Goal: Task Accomplishment & Management: Manage account settings

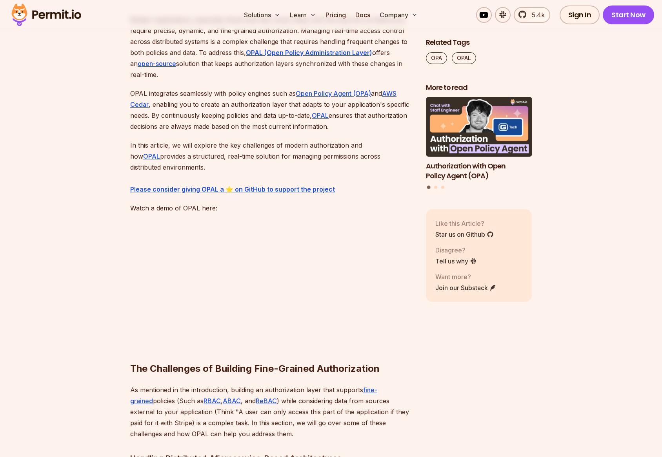
scroll to position [504, 0]
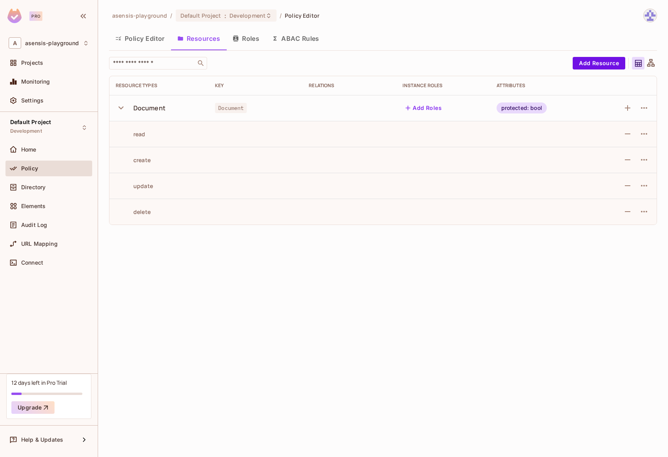
click at [224, 110] on span "Document" at bounding box center [231, 108] width 32 height 10
drag, startPoint x: 501, startPoint y: 107, endPoint x: 549, endPoint y: 107, distance: 47.5
click at [549, 107] on div "protected: bool" at bounding box center [541, 107] width 88 height 11
click at [247, 40] on button "Roles" at bounding box center [245, 39] width 39 height 20
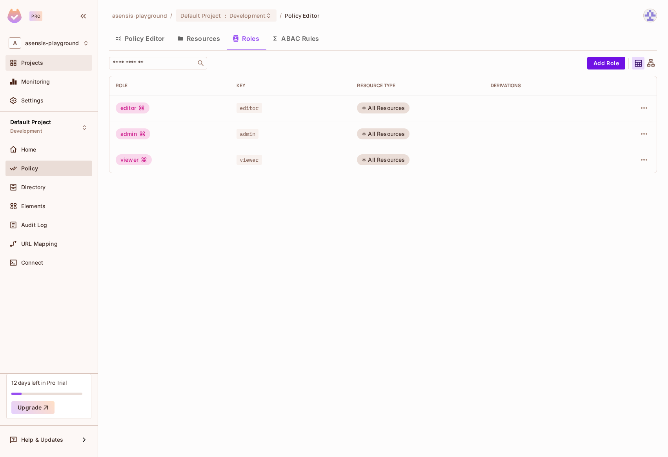
click at [38, 69] on div "Projects" at bounding box center [48, 63] width 87 height 16
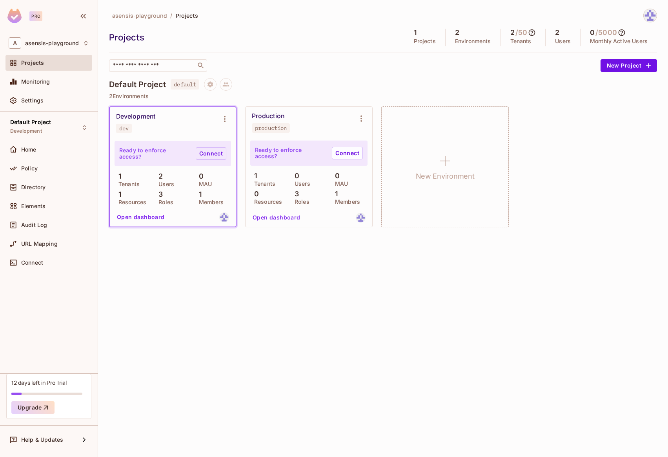
click at [210, 155] on link "Connect" at bounding box center [211, 153] width 31 height 13
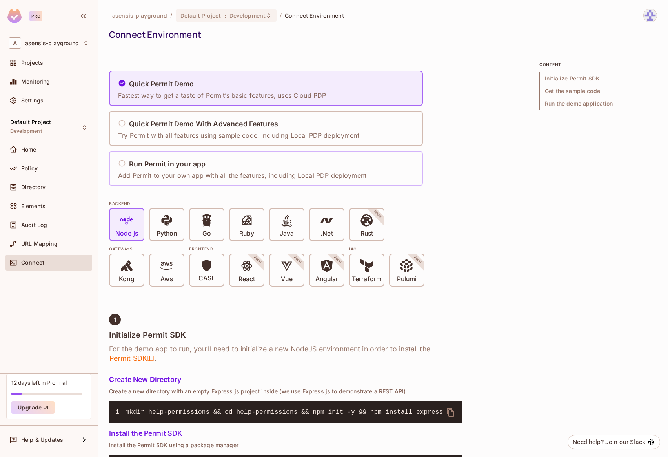
click at [183, 163] on h5 "Run Permit in your app" at bounding box center [167, 164] width 77 height 8
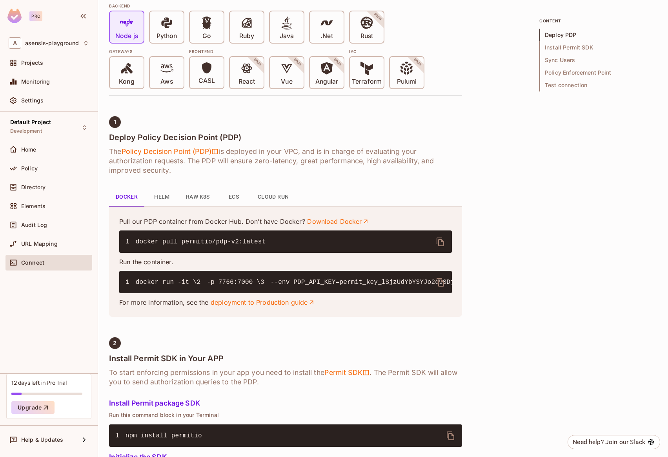
scroll to position [237, 0]
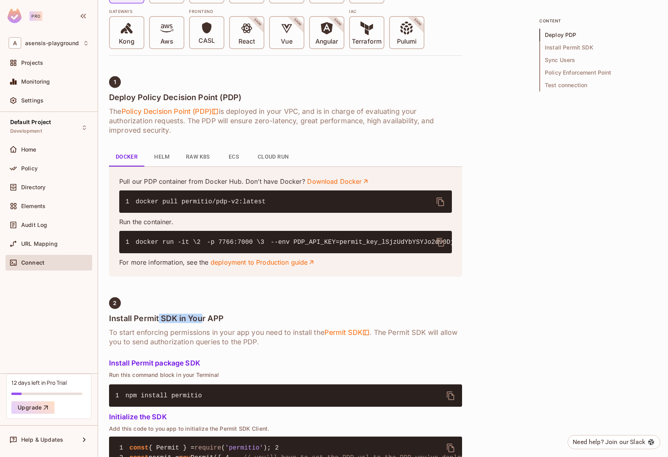
drag, startPoint x: 202, startPoint y: 360, endPoint x: 160, endPoint y: 361, distance: 42.8
click at [160, 323] on h4 "Install Permit SDK in Your APP" at bounding box center [285, 318] width 353 height 9
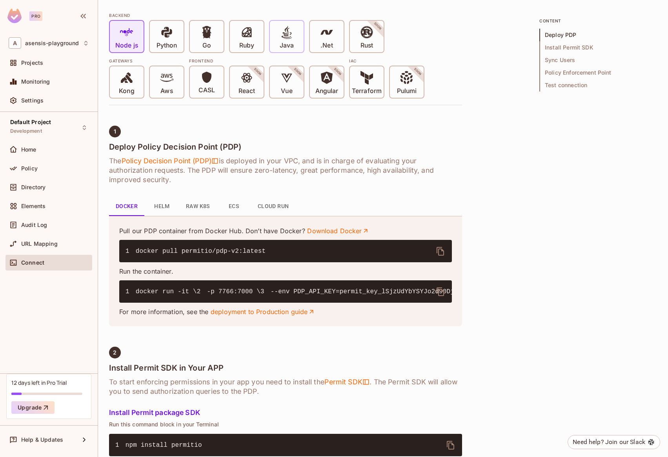
click at [283, 43] on p "Java" at bounding box center [287, 46] width 14 height 8
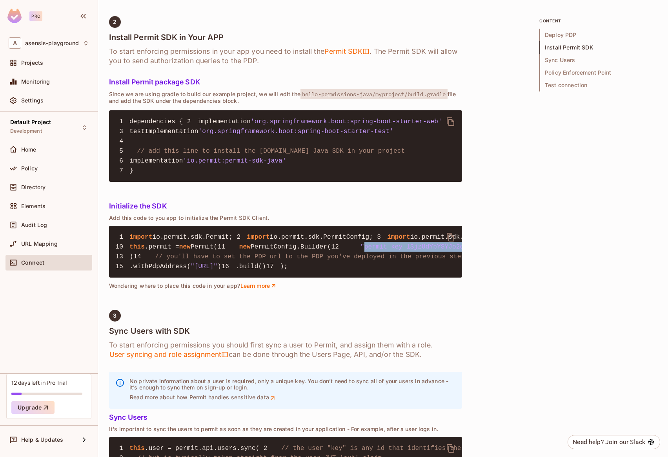
scroll to position [0, 69]
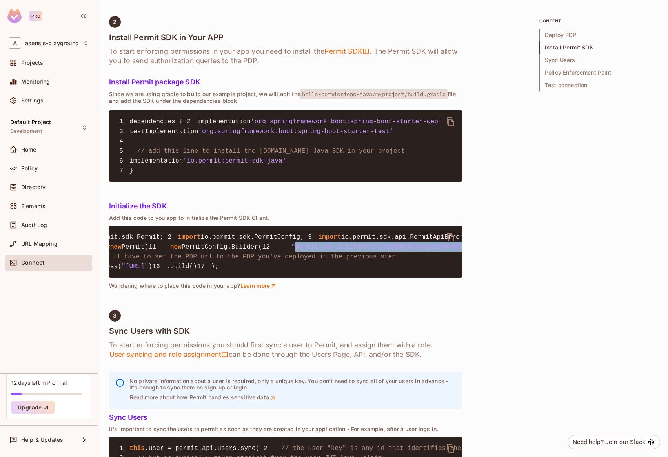
drag, startPoint x: 148, startPoint y: 391, endPoint x: 451, endPoint y: 392, distance: 302.9
click at [451, 250] on span ""permit_key_lSjzUdYbYSYJo2d90DjNcpAgeSiGHeWHGNS7NuhT3GOL7cf8KXse0qZmurx5kS91s74…" at bounding box center [481, 246] width 379 height 7
click at [197, 277] on pre "1 import io.permit.sdk.Permit; 2 import io.permit.sdk.PermitConfig; 3 import io…" at bounding box center [285, 252] width 353 height 52
click at [108, 383] on div "asensis-playground / Default Project : Development / Connect Environment Connec…" at bounding box center [383, 228] width 570 height 457
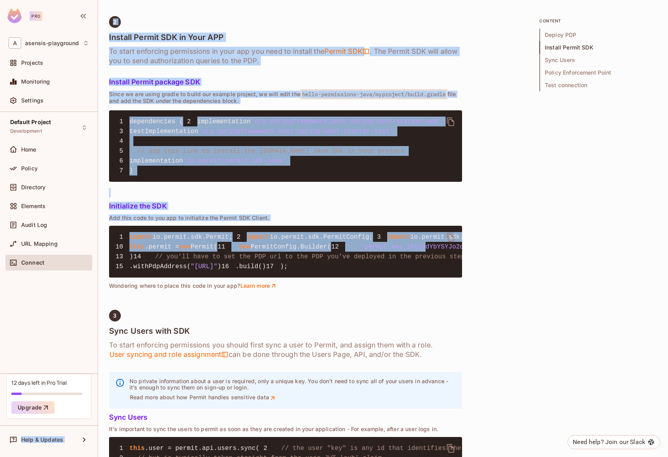
drag, startPoint x: 141, startPoint y: 386, endPoint x: 71, endPoint y: 393, distance: 71.0
click at [71, 393] on div "Pro A asensis-playground Projects Monitoring Settings Default Project Developme…" at bounding box center [334, 228] width 668 height 457
click at [176, 250] on span ".permit =" at bounding box center [162, 246] width 35 height 7
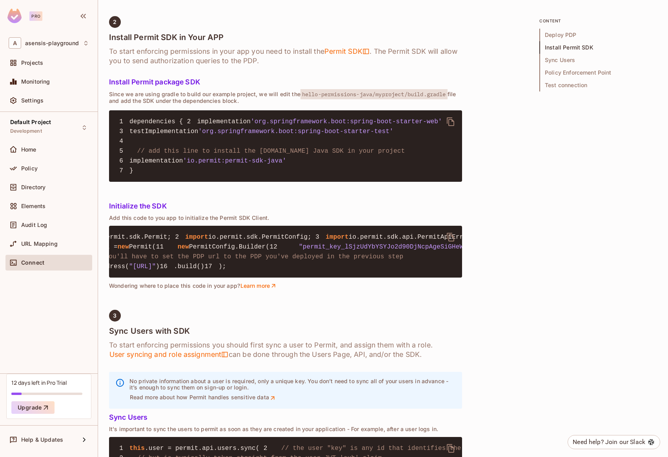
scroll to position [0, 69]
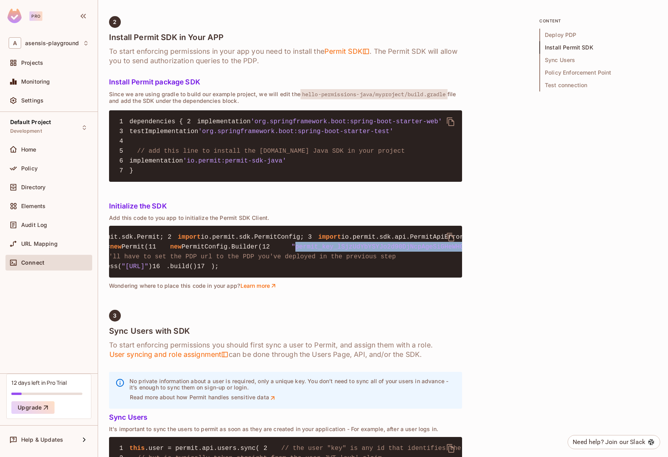
drag, startPoint x: 148, startPoint y: 390, endPoint x: 464, endPoint y: 396, distance: 316.3
click at [451, 250] on span ""permit_key_lSjzUdYbYSYJo2d90DjNcpAgeSiGHeWHGNS7NuhT3GOL7cf8KXse0qZmurx5kS91s74…" at bounding box center [481, 246] width 379 height 7
copy span "permit_key_lSjzUdYbYSYJo2d90DjNcpAgeSiGHeWHGNS7NuhT3GOL7cf8KXse0qZmurx5kS91s74T…"
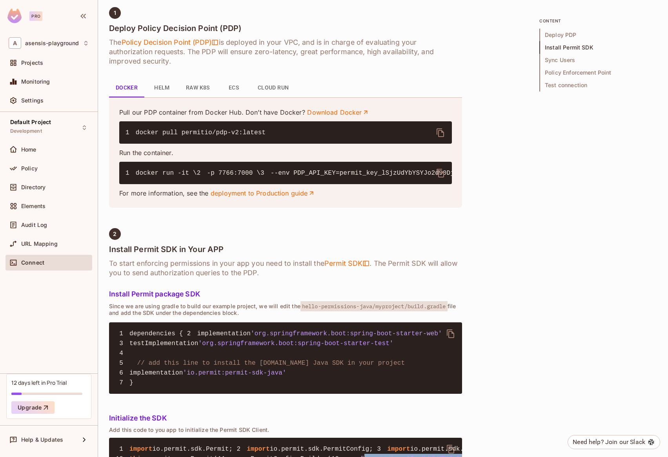
scroll to position [311, 0]
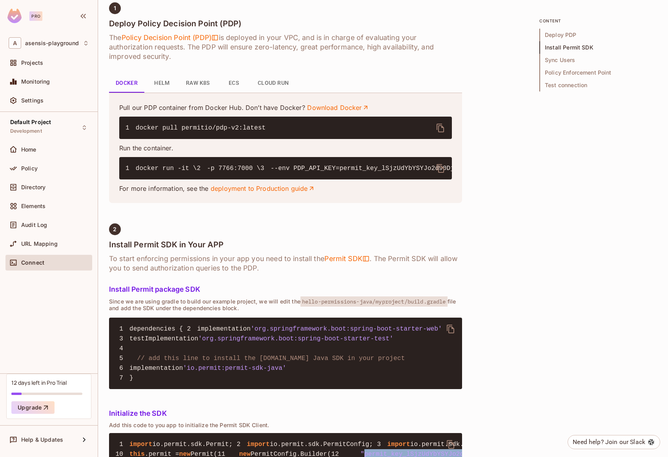
drag, startPoint x: 134, startPoint y: 167, endPoint x: 158, endPoint y: 167, distance: 24.3
click at [171, 166] on code "1 docker run -it \ 2 -p 7766:7000 \ 3 --env PDP_API_KEY=permit_key_lSjzUdYbYSYJ…" at bounding box center [516, 168] width 781 height 7
drag, startPoint x: 136, startPoint y: 167, endPoint x: 244, endPoint y: 202, distance: 114.3
click at [244, 179] on pre "1 docker run -it \ 2 -p 7766:7000 \ 3 --env PDP_API_KEY=permit_key_lSjzUdYbYSYJ…" at bounding box center [285, 168] width 333 height 22
copy code "docker run -it \ 2 -p 7766:7000 \ 3 --env PDP_API_KEY=permit_key_lSjzUdYbYSYJo2…"
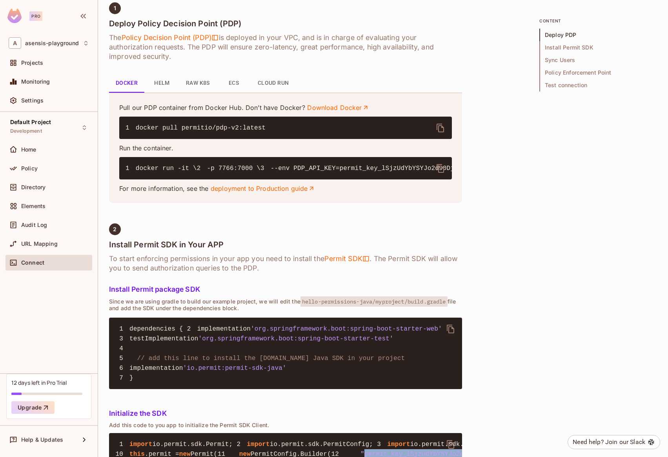
scroll to position [0, 0]
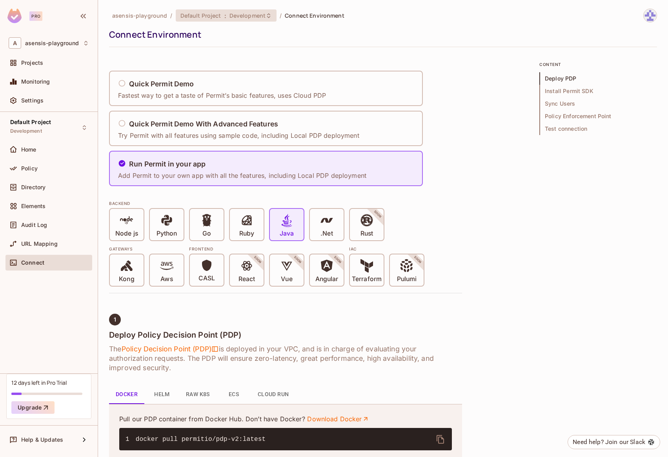
click at [241, 14] on span "Development" at bounding box center [248, 15] width 36 height 7
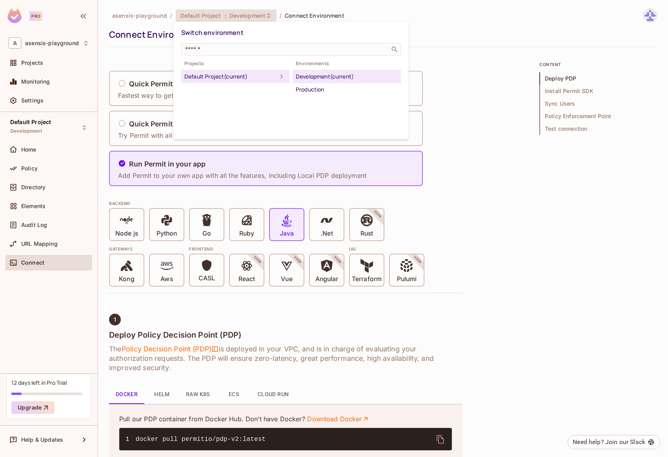
click at [151, 17] on div at bounding box center [334, 228] width 668 height 457
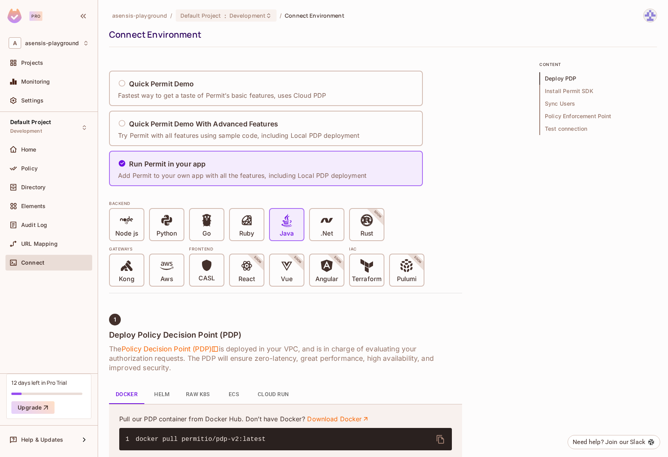
click at [35, 259] on span "Connect" at bounding box center [32, 262] width 23 height 6
click at [46, 66] on div "Projects" at bounding box center [49, 62] width 80 height 9
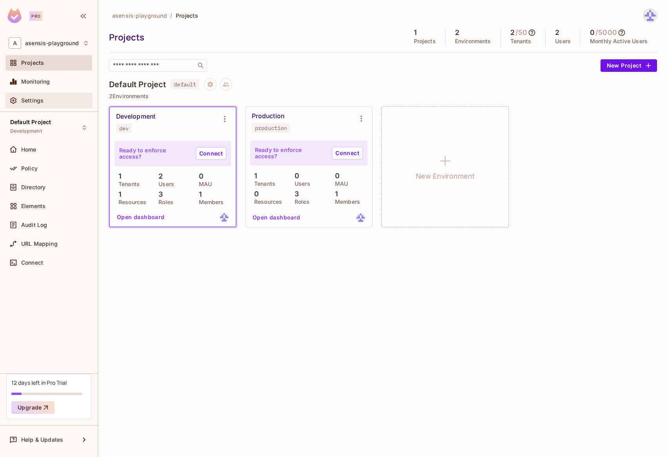
click at [44, 98] on div "Settings" at bounding box center [55, 100] width 68 height 6
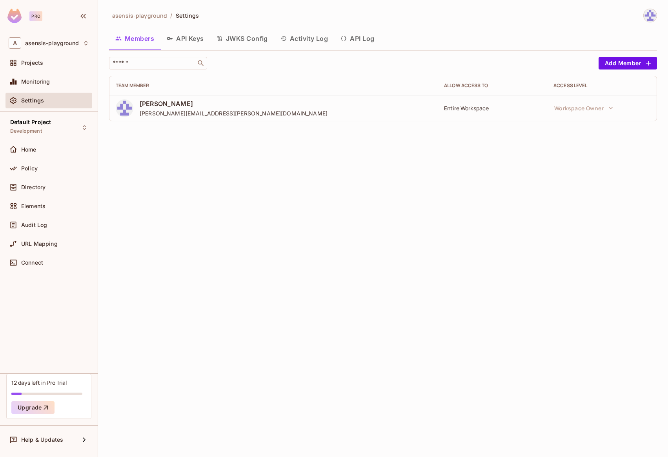
click at [196, 43] on button "API Keys" at bounding box center [185, 39] width 50 height 20
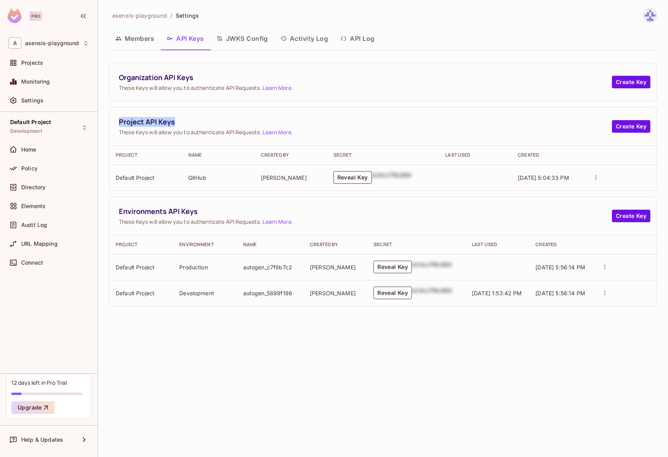
drag, startPoint x: 118, startPoint y: 122, endPoint x: 181, endPoint y: 122, distance: 63.2
click at [181, 122] on div "Project API Keys These Keys will allow you to authenticate API Requests. Learn …" at bounding box center [382, 127] width 547 height 38
click at [170, 133] on span "These Keys will allow you to authenticate API Requests. Learn More ." at bounding box center [365, 131] width 493 height 7
drag, startPoint x: 251, startPoint y: 132, endPoint x: 182, endPoint y: 132, distance: 68.7
click at [182, 132] on span "These Keys will allow you to authenticate API Requests. Learn More ." at bounding box center [365, 131] width 493 height 7
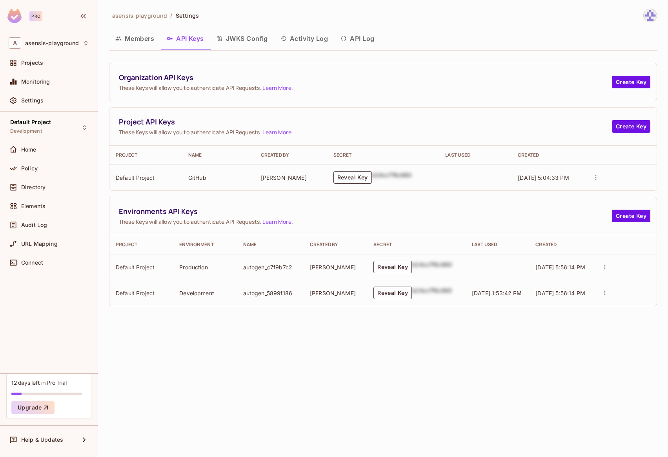
click at [163, 89] on span "These Keys will allow you to authenticate API Requests. Learn More ." at bounding box center [365, 87] width 493 height 7
click at [405, 293] on button "Reveal Key" at bounding box center [393, 292] width 38 height 13
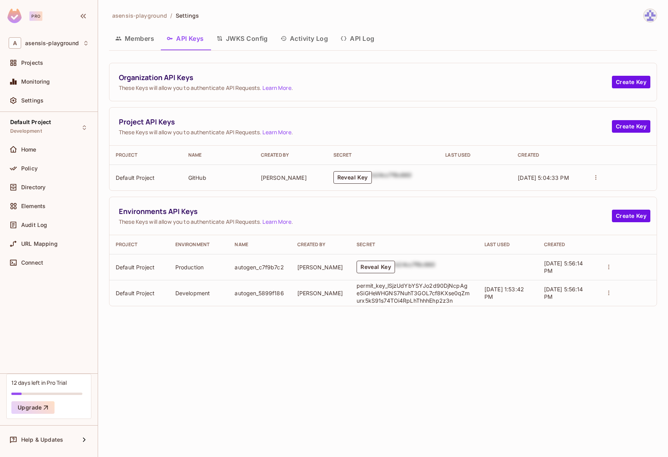
click at [381, 286] on p "permit_key_lSjzUdYbYSYJo2d90DjNcpAgeSiGHeWHGNS7NuhT3GOL7cf8KXse0qZmurx5kS91s74T…" at bounding box center [414, 293] width 114 height 22
drag, startPoint x: 124, startPoint y: 223, endPoint x: 199, endPoint y: 222, distance: 74.6
click at [198, 222] on span "These Keys will allow you to authenticate API Requests. Learn More ." at bounding box center [365, 221] width 493 height 7
click at [208, 222] on span "These Keys will allow you to authenticate API Requests. Learn More ." at bounding box center [365, 221] width 493 height 7
click at [350, 181] on button "Reveal Key" at bounding box center [353, 177] width 38 height 13
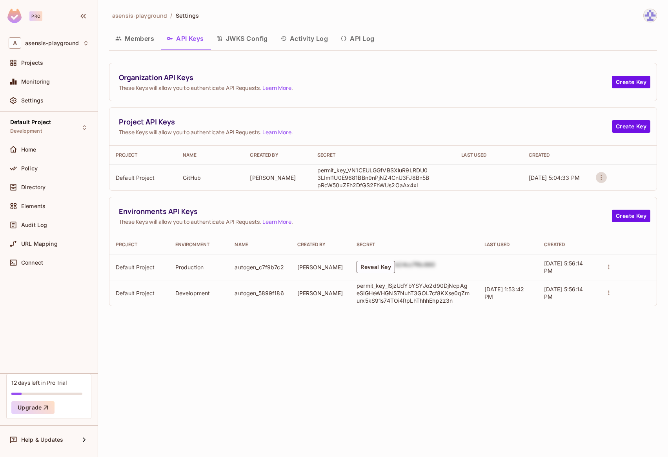
click at [603, 178] on icon "actions" at bounding box center [601, 177] width 7 height 7
click at [467, 176] on div at bounding box center [334, 228] width 668 height 457
drag, startPoint x: 117, startPoint y: 178, endPoint x: 172, endPoint y: 178, distance: 54.9
click at [172, 178] on td "Default Project" at bounding box center [142, 177] width 67 height 26
drag, startPoint x: 181, startPoint y: 177, endPoint x: 228, endPoint y: 176, distance: 47.1
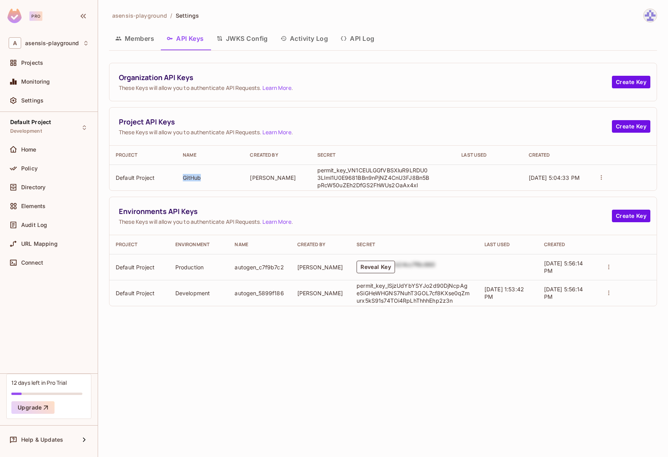
click at [228, 176] on td "GitHub" at bounding box center [210, 177] width 67 height 26
drag, startPoint x: 117, startPoint y: 178, endPoint x: 419, endPoint y: 183, distance: 302.6
click at [434, 184] on tr "Default Project GitHub [PERSON_NAME] permit_key_VN1CEULGGfVBSXluR9LRDU03LIml1U0…" at bounding box center [382, 177] width 547 height 26
drag, startPoint x: 408, startPoint y: 183, endPoint x: 397, endPoint y: 183, distance: 10.6
click at [407, 183] on p "permit_key_VN1CEULGGfVBSXluR9LRDU03LIml1U0E9681BBn9nPjNZ4CnU3FJ8Bn5BpRcW50uZEh2…" at bounding box center [374, 177] width 114 height 22
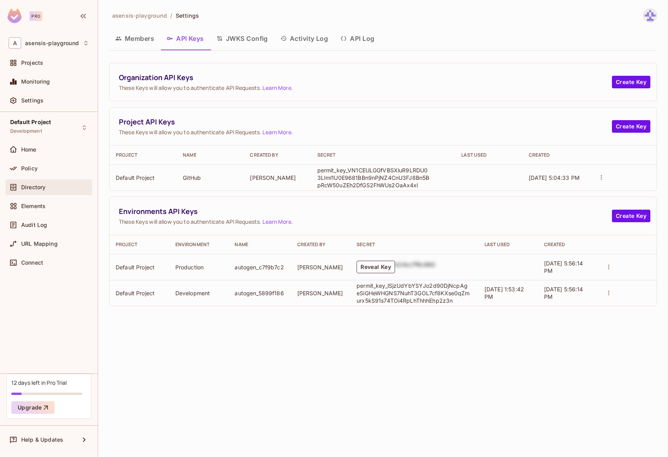
click at [36, 188] on span "Directory" at bounding box center [33, 187] width 24 height 6
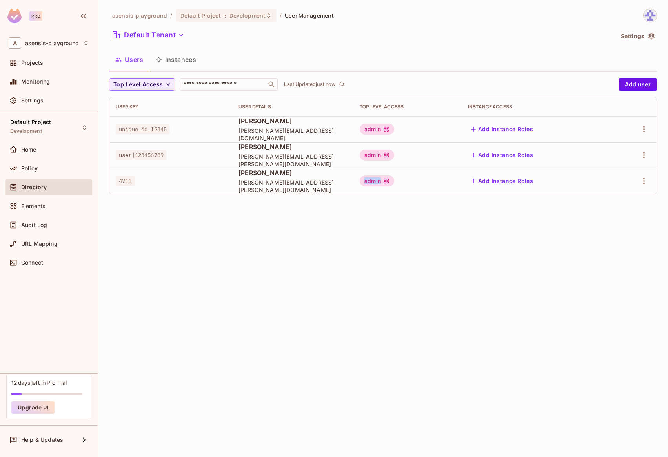
drag, startPoint x: 361, startPoint y: 182, endPoint x: 390, endPoint y: 181, distance: 28.3
click at [390, 181] on div "admin" at bounding box center [377, 180] width 35 height 11
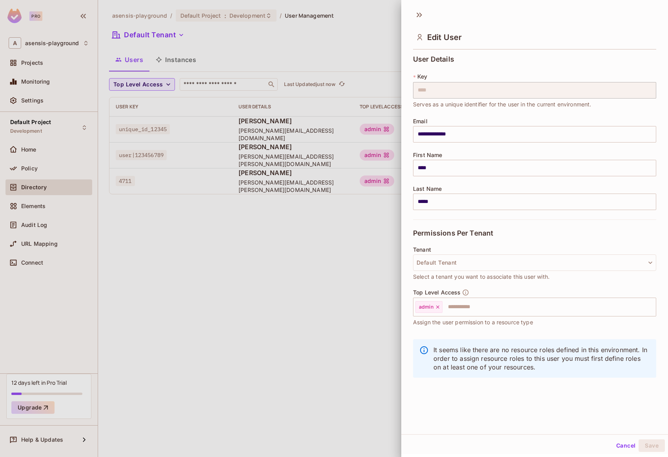
click at [317, 292] on div at bounding box center [334, 228] width 668 height 457
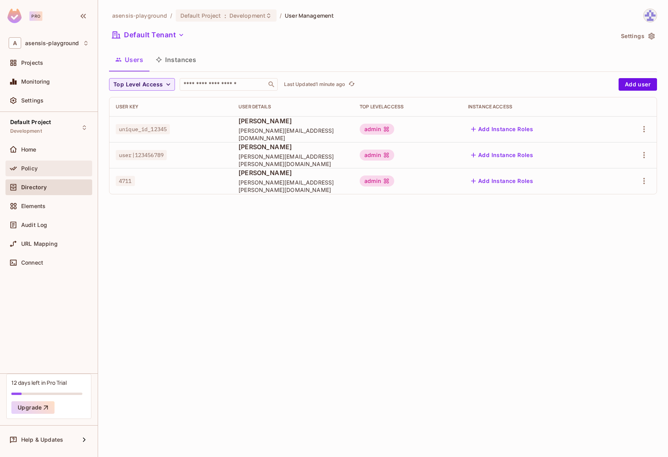
click at [36, 168] on span "Policy" at bounding box center [29, 168] width 16 height 6
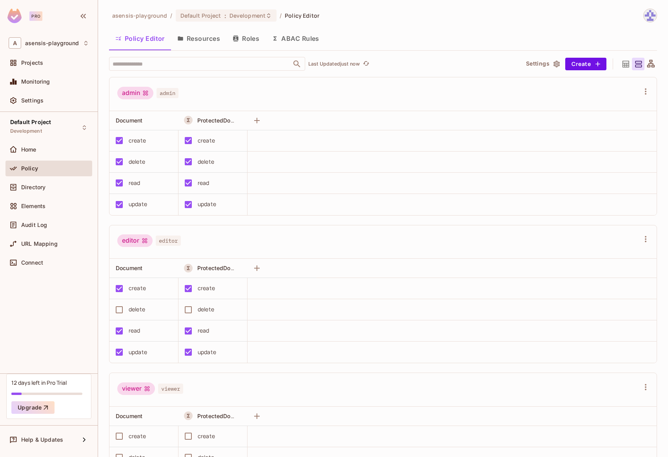
click at [198, 42] on button "Resources" at bounding box center [198, 39] width 55 height 20
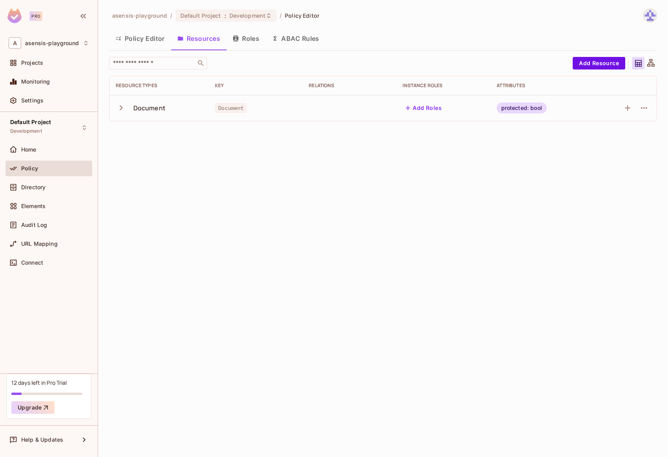
click at [335, 327] on div "asensis-playground / Default Project : Development / Policy Editor Policy Edito…" at bounding box center [383, 228] width 570 height 457
click at [121, 108] on icon "button" at bounding box center [121, 107] width 3 height 5
click at [121, 108] on icon "button" at bounding box center [121, 107] width 5 height 3
click at [145, 37] on button "Policy Editor" at bounding box center [140, 39] width 62 height 20
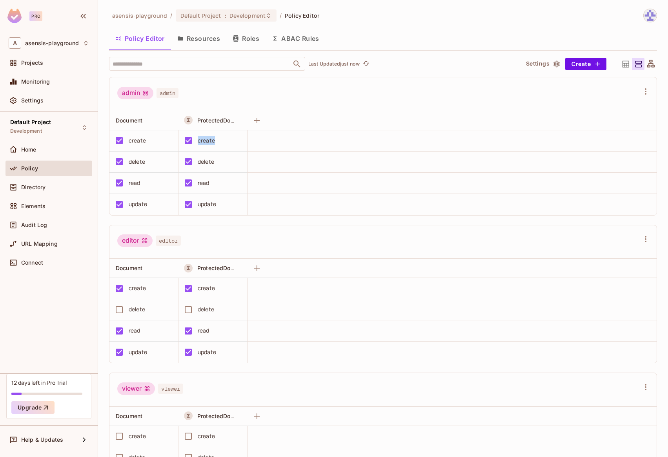
drag, startPoint x: 197, startPoint y: 141, endPoint x: 218, endPoint y: 140, distance: 21.6
click at [218, 140] on div "create" at bounding box center [210, 140] width 61 height 16
click at [208, 140] on div "create" at bounding box center [206, 140] width 17 height 9
click at [298, 44] on button "ABAC Rules" at bounding box center [296, 39] width 60 height 20
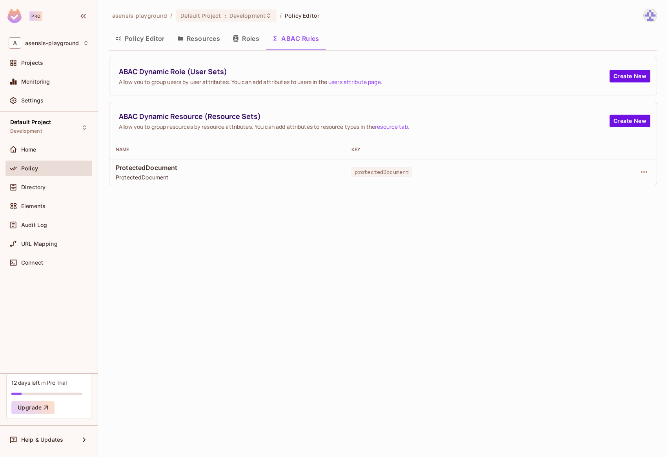
click at [374, 171] on span "protectedDocument" at bounding box center [382, 172] width 61 height 10
drag, startPoint x: 117, startPoint y: 167, endPoint x: 171, endPoint y: 177, distance: 55.7
click at [171, 177] on div "ProtectedDocument ProtectedDocument" at bounding box center [227, 172] width 223 height 18
click at [179, 177] on span "ProtectedDocument" at bounding box center [227, 176] width 223 height 7
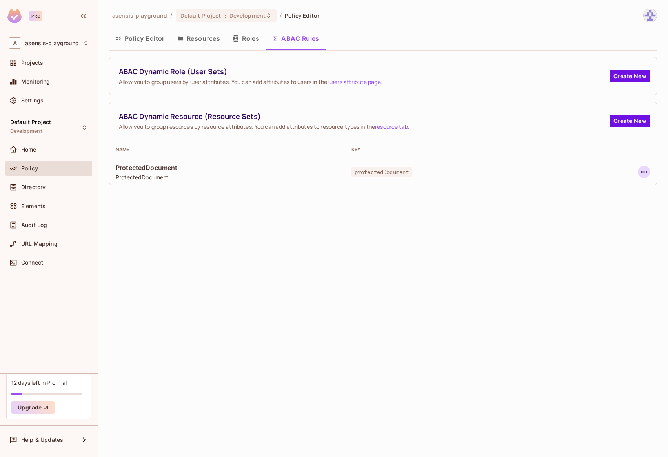
click at [647, 171] on icon "button" at bounding box center [644, 172] width 6 height 2
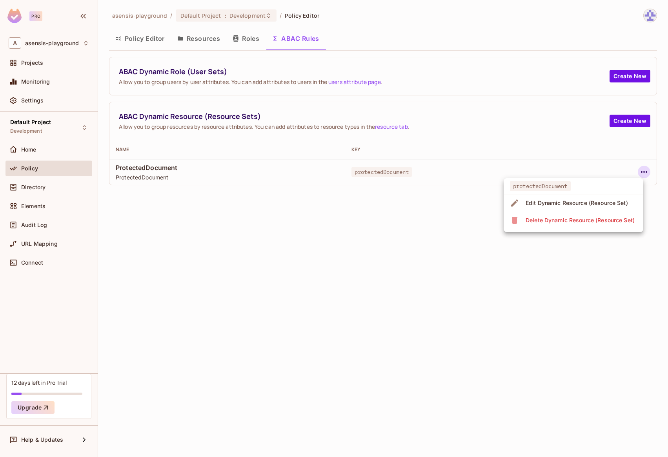
click at [603, 200] on div "Edit Dynamic Resource (Resource Set)" at bounding box center [577, 203] width 102 height 8
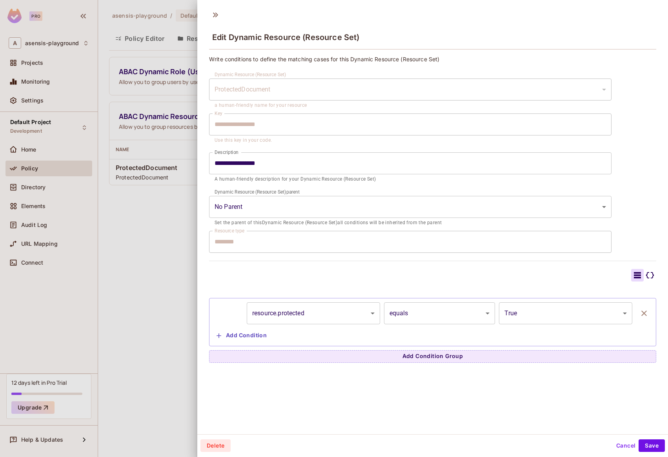
click at [268, 208] on body "**********" at bounding box center [334, 228] width 668 height 457
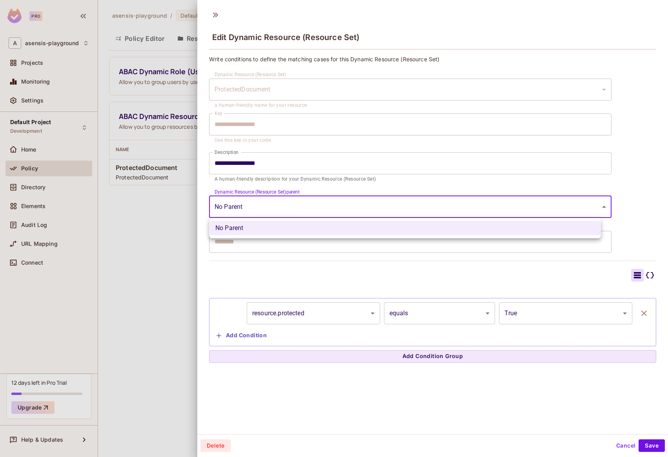
click at [270, 188] on div at bounding box center [334, 228] width 668 height 457
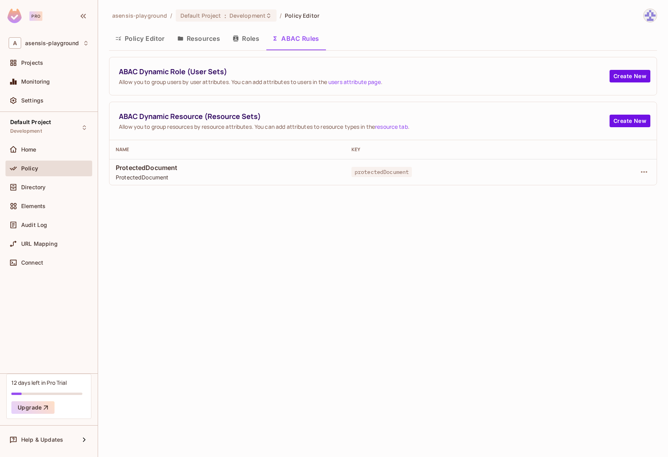
click at [383, 174] on span "protectedDocument" at bounding box center [382, 172] width 61 height 10
drag, startPoint x: 352, startPoint y: 172, endPoint x: 408, endPoint y: 173, distance: 56.5
click at [408, 173] on span "protectedDocument" at bounding box center [382, 172] width 61 height 10
click at [376, 173] on span "protectedDocument" at bounding box center [382, 172] width 61 height 10
drag, startPoint x: 352, startPoint y: 172, endPoint x: 408, endPoint y: 173, distance: 56.1
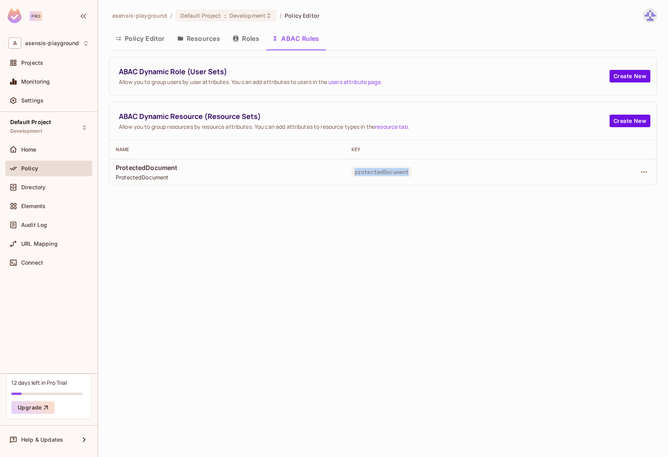
click at [408, 173] on span "protectedDocument" at bounding box center [382, 172] width 61 height 10
click at [29, 203] on span "Elements" at bounding box center [33, 206] width 24 height 6
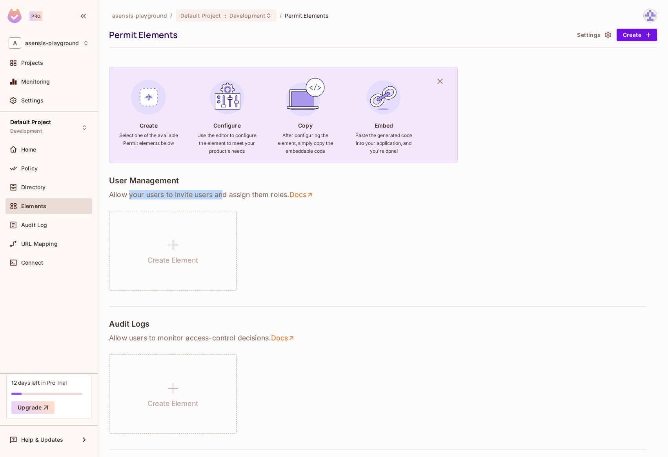
drag, startPoint x: 129, startPoint y: 196, endPoint x: 224, endPoint y: 197, distance: 95.0
click at [224, 197] on p "Allow your users to invite users and assign them roles . Docs" at bounding box center [383, 194] width 548 height 9
click at [250, 196] on p "Allow your users to invite users and assign them roles . Docs" at bounding box center [383, 194] width 548 height 9
click at [35, 167] on span "Policy" at bounding box center [29, 168] width 16 height 6
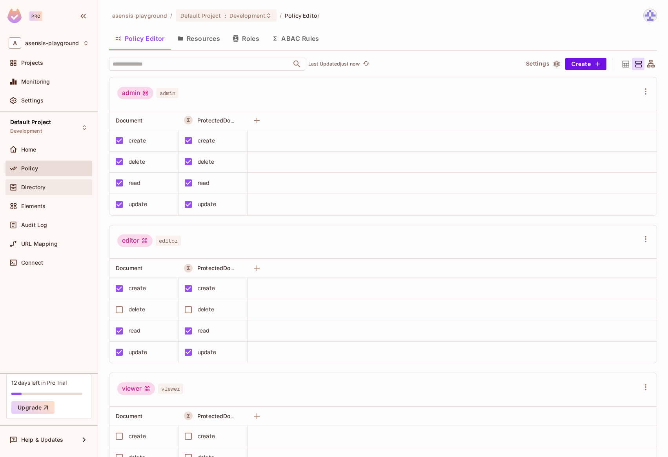
click at [40, 191] on div "Directory" at bounding box center [49, 186] width 80 height 9
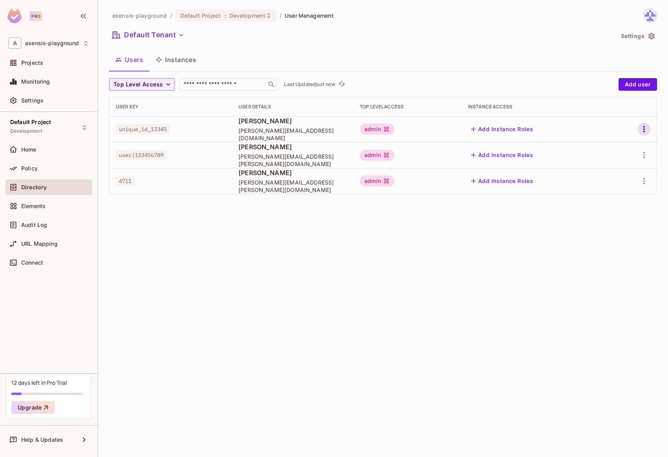
click at [643, 128] on icon "button" at bounding box center [644, 128] width 9 height 9
click at [620, 179] on div "Delete User" at bounding box center [613, 182] width 31 height 8
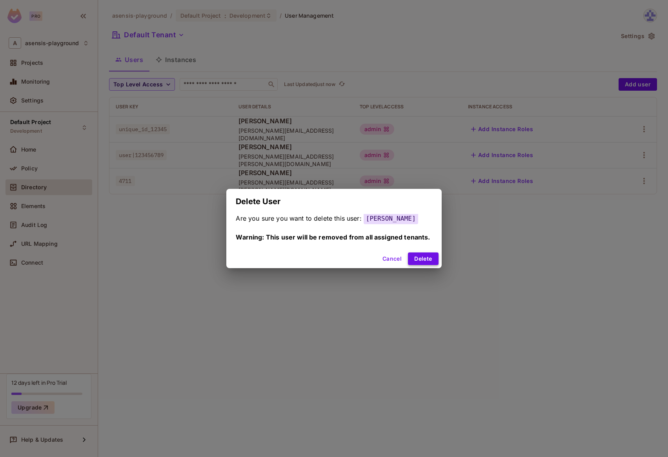
click at [424, 257] on button "Delete" at bounding box center [423, 258] width 30 height 13
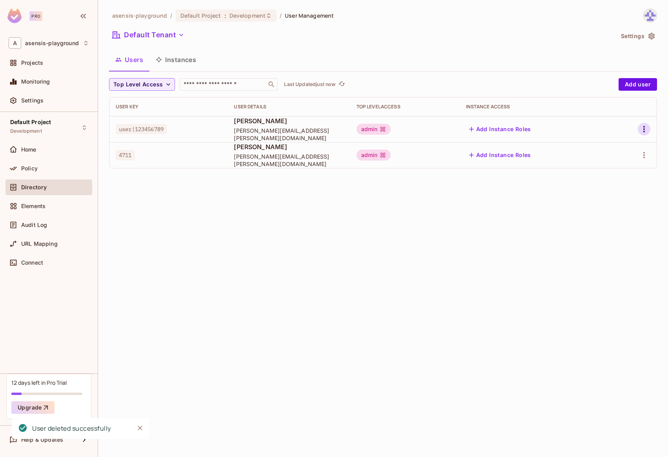
click at [645, 129] on icon "button" at bounding box center [645, 129] width 2 height 6
click at [615, 181] on div "Delete User" at bounding box center [613, 182] width 31 height 8
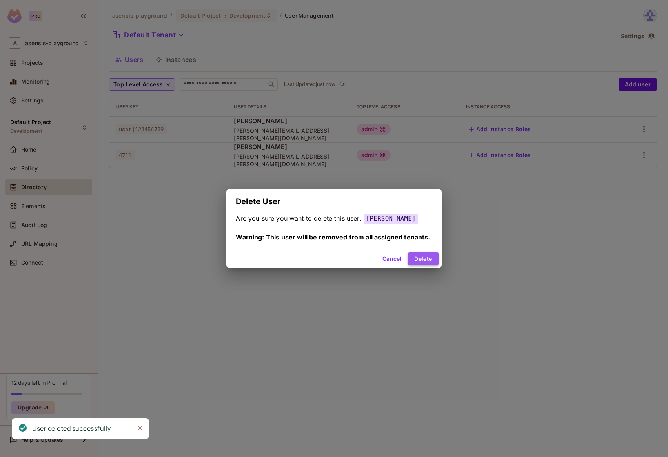
click at [418, 259] on button "Delete" at bounding box center [423, 258] width 30 height 13
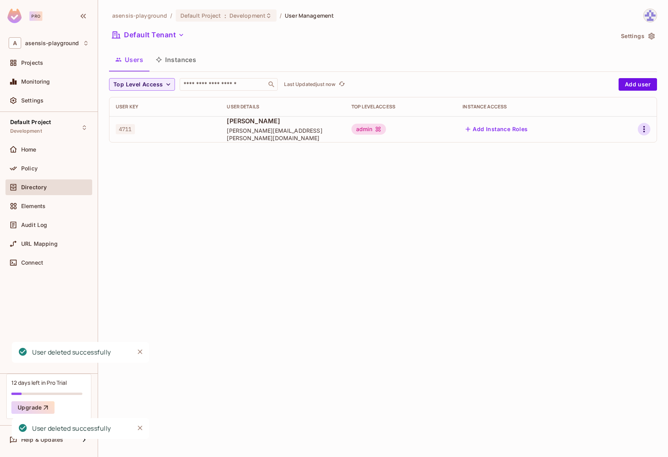
click at [643, 129] on icon "button" at bounding box center [644, 128] width 9 height 9
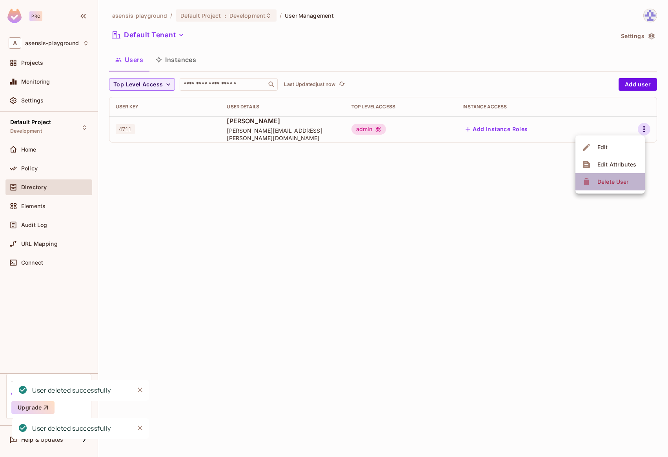
click at [608, 178] on div "Delete User" at bounding box center [613, 182] width 31 height 8
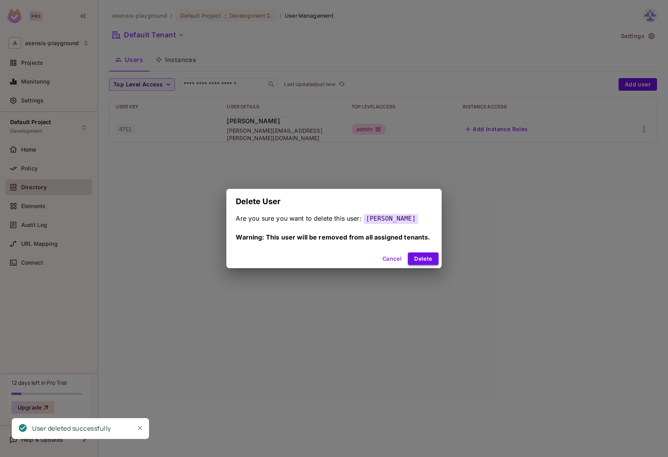
click at [415, 258] on button "Delete" at bounding box center [423, 258] width 30 height 13
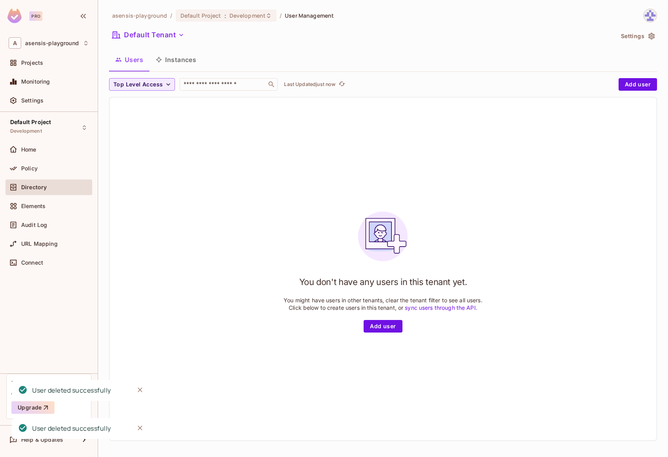
click at [327, 244] on div "You don't have any users in this tenant yet. You might have users in other tena…" at bounding box center [383, 268] width 199 height 127
click at [423, 308] on link "sync users through the API." at bounding box center [441, 307] width 73 height 7
click at [159, 88] on span "Top Level Access" at bounding box center [137, 85] width 49 height 10
drag, startPoint x: 298, startPoint y: 115, endPoint x: 256, endPoint y: 93, distance: 46.9
click at [298, 115] on div at bounding box center [334, 228] width 668 height 457
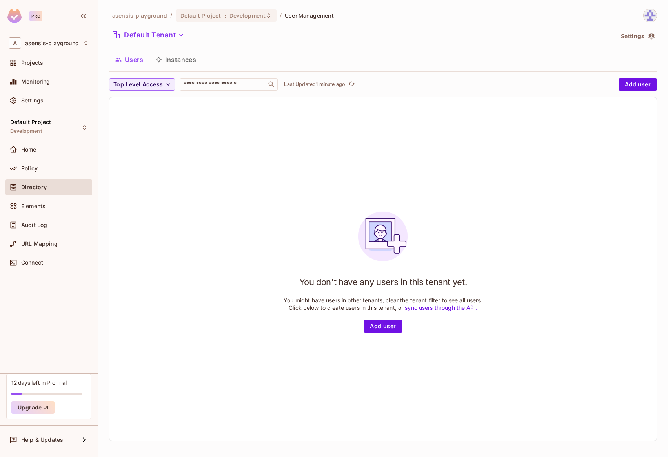
click at [172, 62] on button "Instances" at bounding box center [176, 60] width 53 height 20
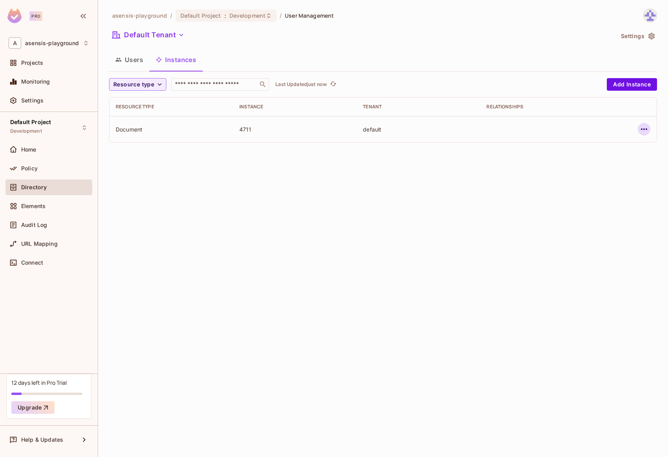
click at [647, 130] on icon "button" at bounding box center [644, 128] width 9 height 9
click at [619, 180] on div "Delete Resource Instance" at bounding box center [601, 182] width 68 height 8
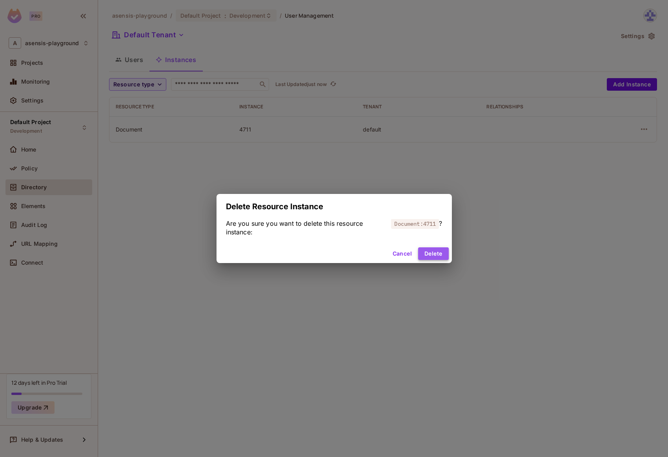
click at [429, 254] on button "Delete" at bounding box center [433, 253] width 30 height 13
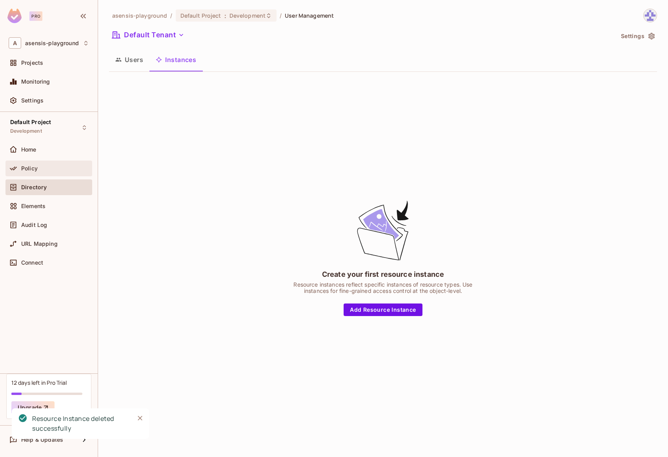
click at [56, 171] on div "Policy" at bounding box center [49, 168] width 80 height 9
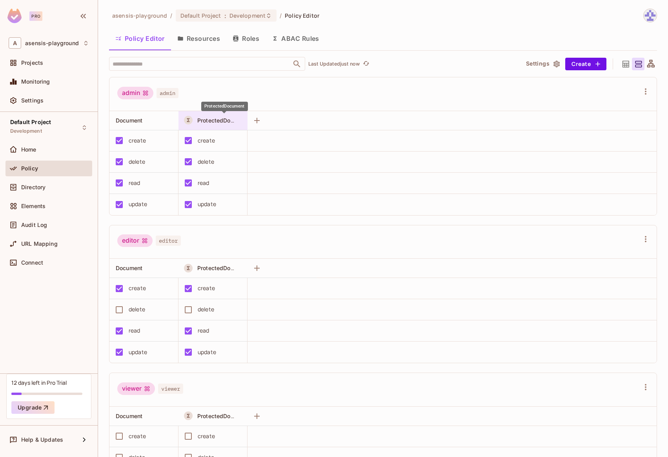
click at [218, 120] on span "ProtectedDocument" at bounding box center [223, 120] width 53 height 7
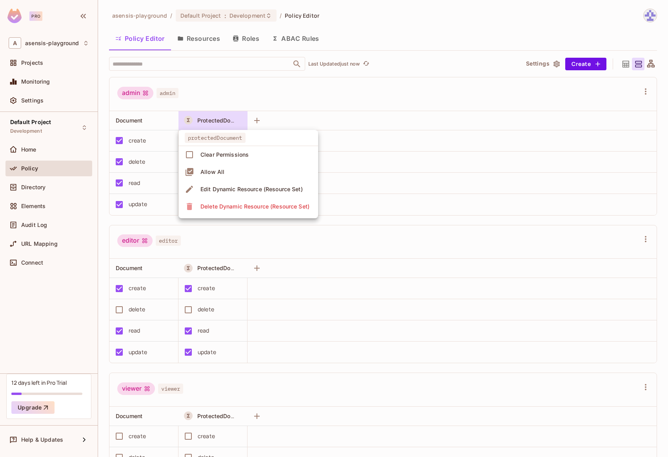
click at [241, 206] on div "Delete Dynamic Resource (Resource Set)" at bounding box center [255, 206] width 109 height 8
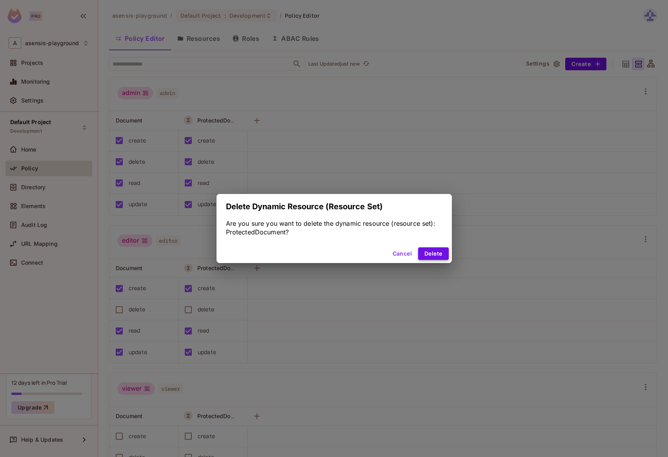
click at [427, 252] on button "Delete" at bounding box center [433, 253] width 30 height 13
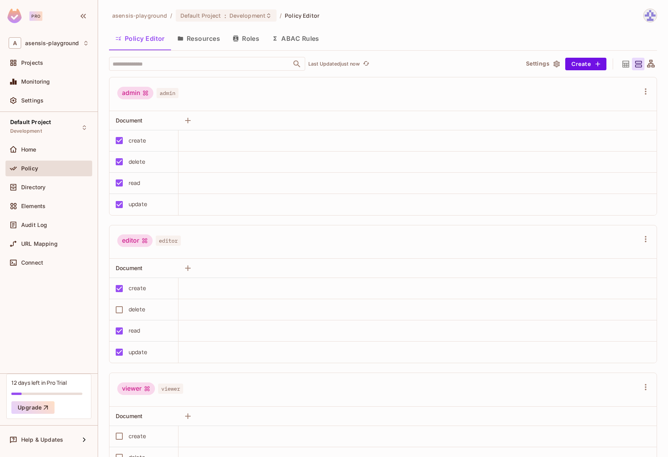
scroll to position [5, 0]
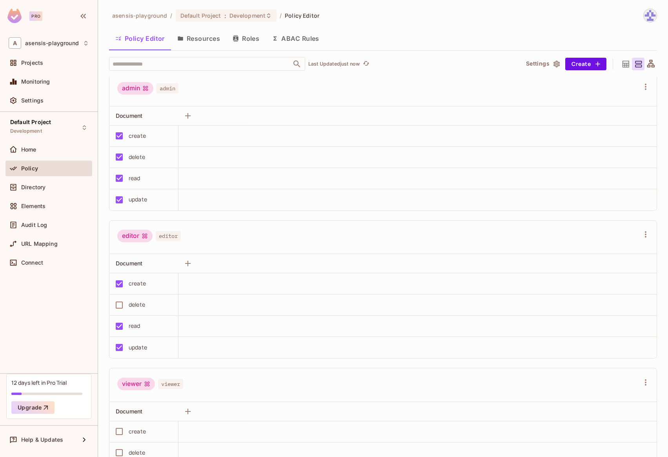
click at [241, 41] on button "Roles" at bounding box center [245, 39] width 39 height 20
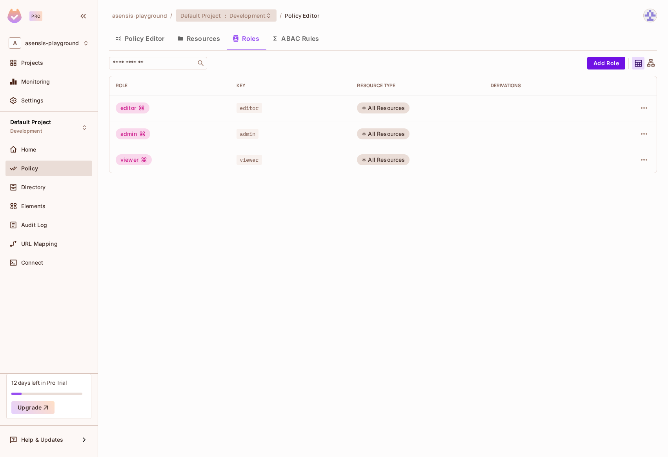
click at [208, 19] on span "Default Project" at bounding box center [201, 15] width 41 height 7
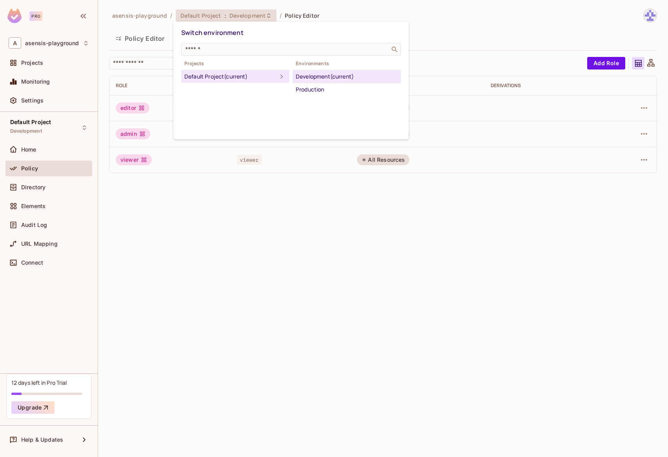
click at [277, 76] on icon at bounding box center [281, 76] width 9 height 9
click at [452, 46] on div at bounding box center [334, 228] width 668 height 457
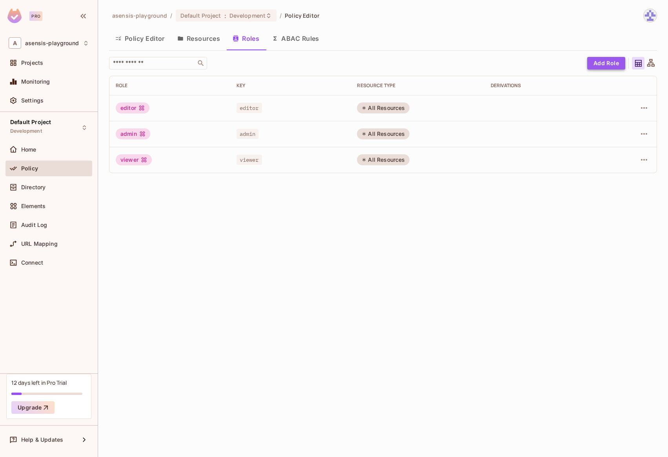
click at [606, 65] on button "Add Role" at bounding box center [606, 63] width 38 height 13
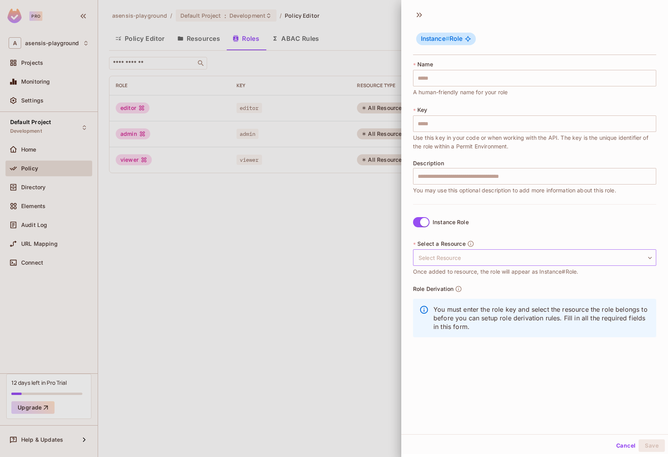
click at [428, 254] on body "Pro A asensis-playground Projects Monitoring Settings Default Project Developme…" at bounding box center [334, 228] width 668 height 457
drag, startPoint x: 458, startPoint y: 235, endPoint x: 430, endPoint y: 227, distance: 29.2
click at [458, 235] on div at bounding box center [334, 228] width 668 height 457
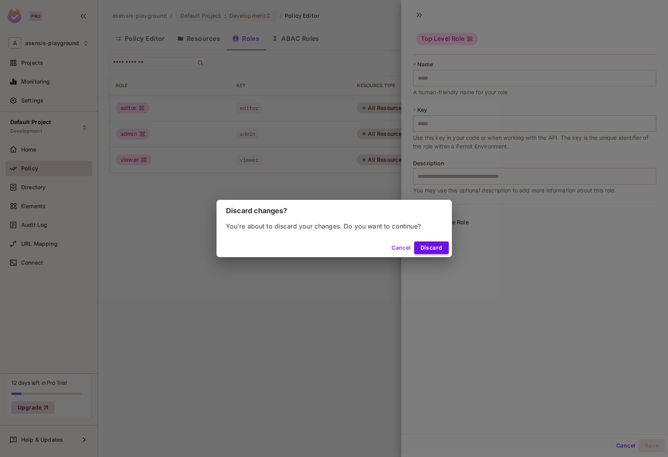
click at [430, 247] on button "Discard" at bounding box center [431, 247] width 35 height 13
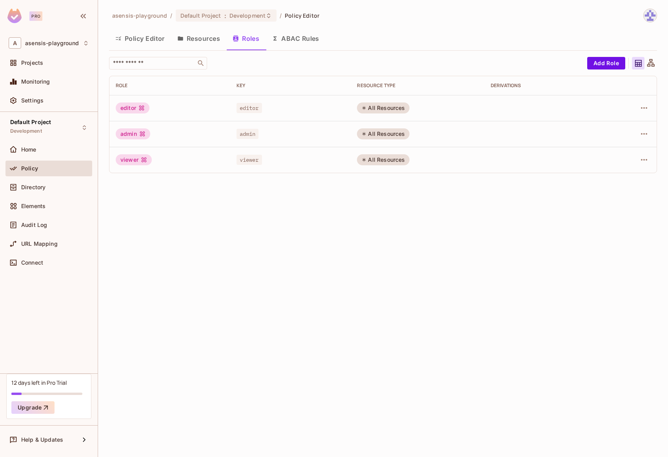
click at [204, 42] on button "Resources" at bounding box center [198, 39] width 55 height 20
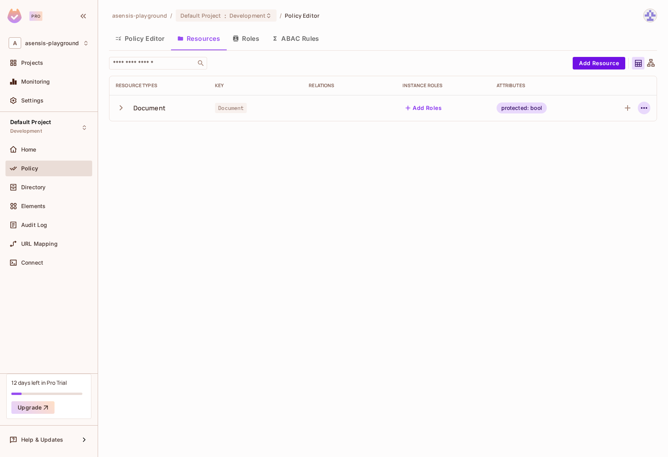
click at [645, 110] on icon "button" at bounding box center [644, 107] width 9 height 9
click at [624, 158] on div "Delete Resource" at bounding box center [614, 156] width 44 height 8
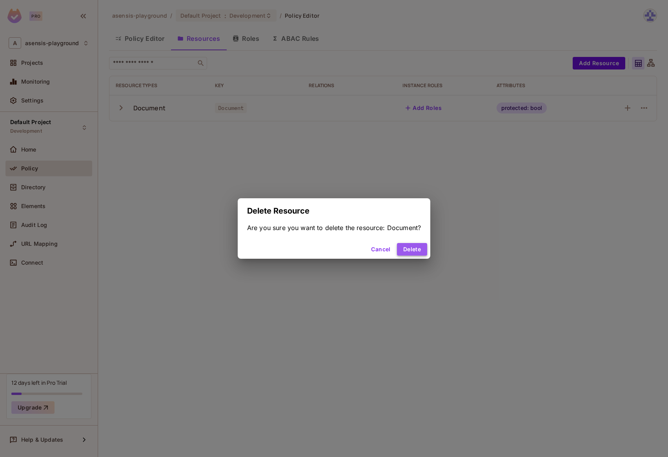
click at [417, 250] on button "Delete" at bounding box center [412, 249] width 30 height 13
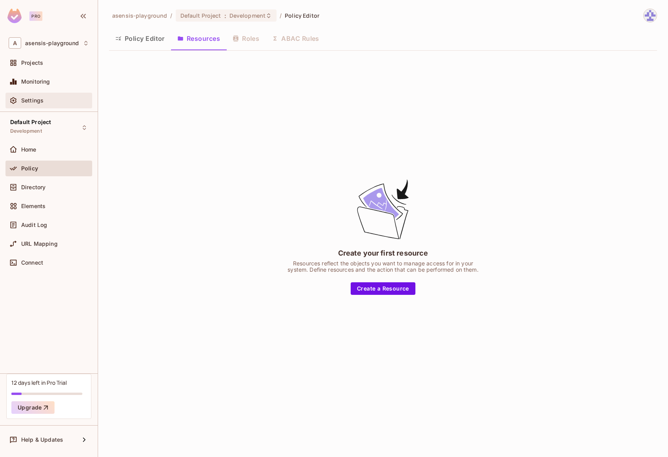
click at [29, 98] on span "Settings" at bounding box center [32, 100] width 22 height 6
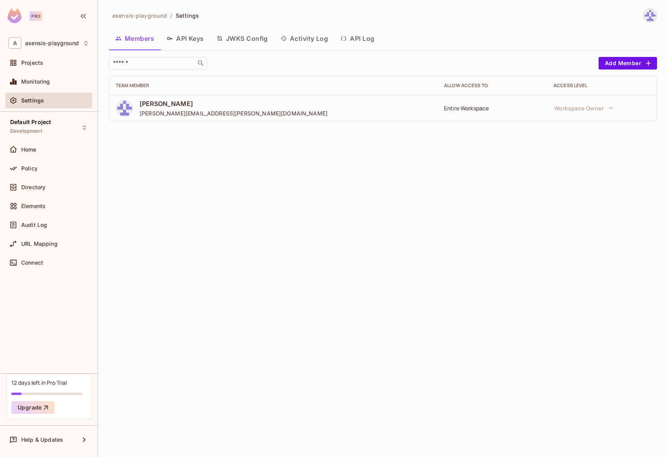
click at [189, 39] on button "API Keys" at bounding box center [185, 39] width 50 height 20
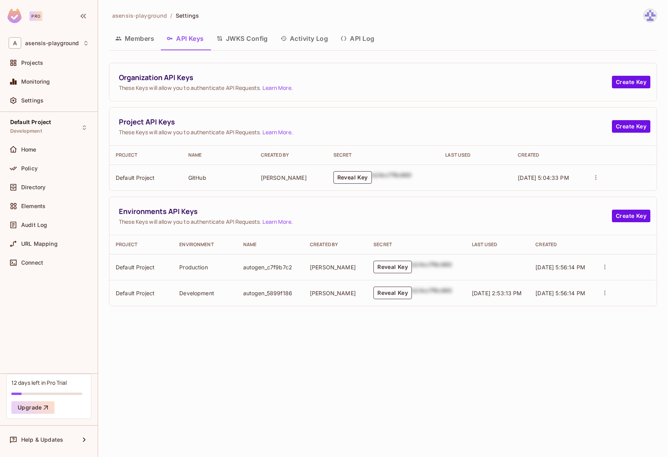
click at [250, 40] on button "JWKS Config" at bounding box center [242, 39] width 64 height 20
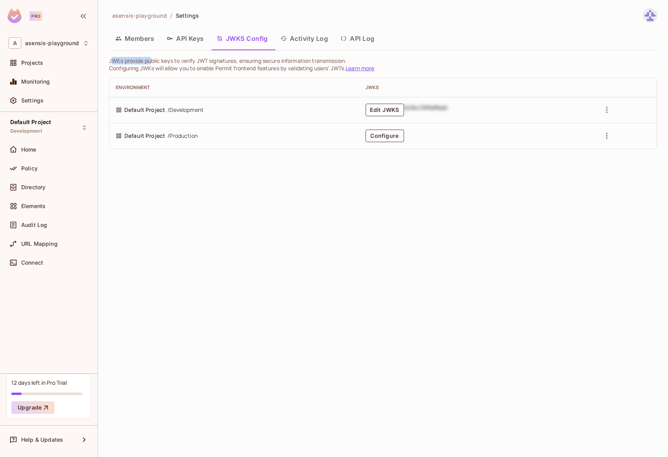
drag, startPoint x: 111, startPoint y: 61, endPoint x: 151, endPoint y: 61, distance: 39.6
click at [151, 61] on p "JWKs provide public keys to verify JWT signatures, ensuring secure information …" at bounding box center [383, 60] width 548 height 7
click at [332, 68] on p "Configuring JWKs will allow you to enable Permit frontend features by validatin…" at bounding box center [383, 67] width 548 height 7
click at [381, 110] on button "Edit JWKS" at bounding box center [385, 110] width 38 height 13
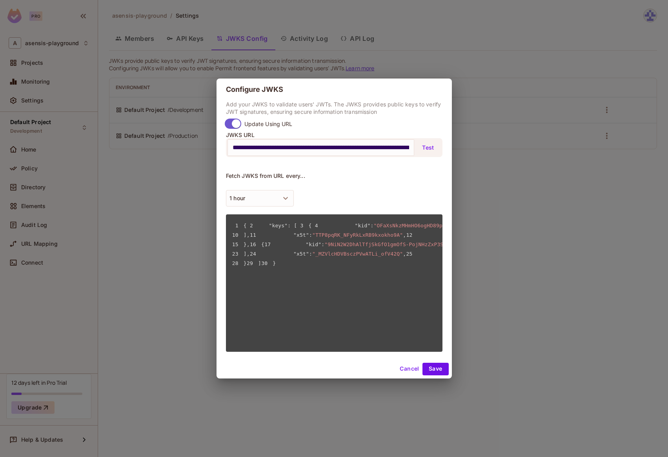
click at [290, 148] on input "**********" at bounding box center [321, 147] width 177 height 13
drag, startPoint x: 343, startPoint y: 147, endPoint x: 418, endPoint y: 147, distance: 74.9
click at [418, 147] on div "**********" at bounding box center [334, 147] width 217 height 19
drag, startPoint x: 369, startPoint y: 149, endPoint x: 325, endPoint y: 149, distance: 44.3
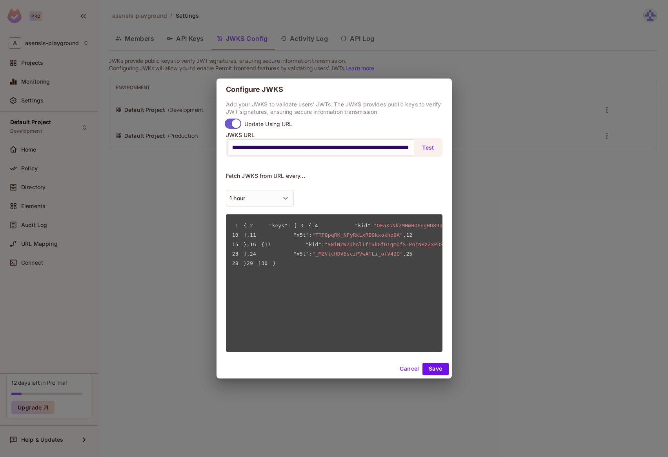
click at [369, 149] on input "**********" at bounding box center [321, 147] width 177 height 13
click at [308, 149] on input "**********" at bounding box center [321, 147] width 177 height 13
drag, startPoint x: 337, startPoint y: 149, endPoint x: 174, endPoint y: 151, distance: 162.9
click at [174, 151] on div "**********" at bounding box center [334, 228] width 668 height 457
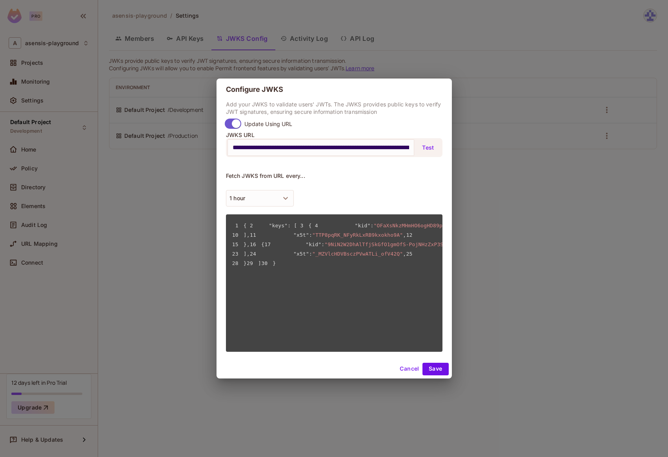
click at [252, 148] on input "**********" at bounding box center [321, 147] width 177 height 13
click at [407, 368] on button "Cancel" at bounding box center [410, 369] width 26 height 13
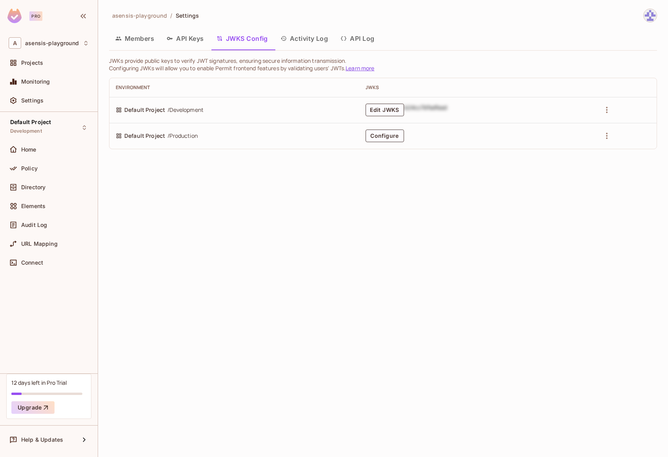
click at [191, 39] on button "API Keys" at bounding box center [185, 39] width 50 height 20
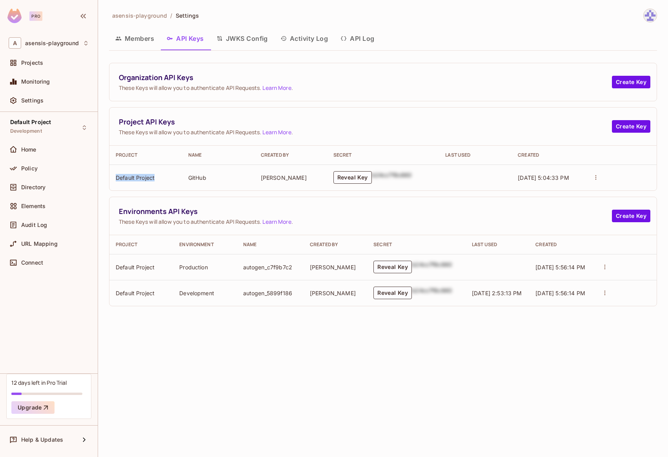
drag, startPoint x: 116, startPoint y: 178, endPoint x: 168, endPoint y: 180, distance: 51.4
click at [168, 180] on td "Default Project" at bounding box center [145, 177] width 73 height 26
click at [173, 174] on td "Default Project" at bounding box center [145, 177] width 73 height 26
drag, startPoint x: 190, startPoint y: 178, endPoint x: 212, endPoint y: 178, distance: 22.8
click at [212, 178] on td "GitHub" at bounding box center [218, 177] width 73 height 26
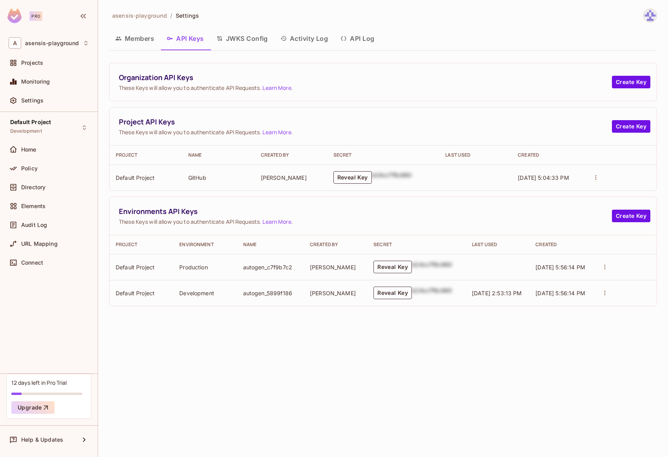
click at [418, 413] on div "asensis-playground / Settings Members API Keys JWKS Config Activity Log API Log…" at bounding box center [383, 228] width 570 height 457
drag, startPoint x: 120, startPoint y: 132, endPoint x: 260, endPoint y: 135, distance: 140.1
click at [260, 135] on span "These Keys will allow you to authenticate API Requests. Learn More ." at bounding box center [365, 131] width 493 height 7
drag, startPoint x: 263, startPoint y: 133, endPoint x: 143, endPoint y: 135, distance: 119.3
click at [145, 135] on span "These Keys will allow you to authenticate API Requests. Learn More ." at bounding box center [365, 131] width 493 height 7
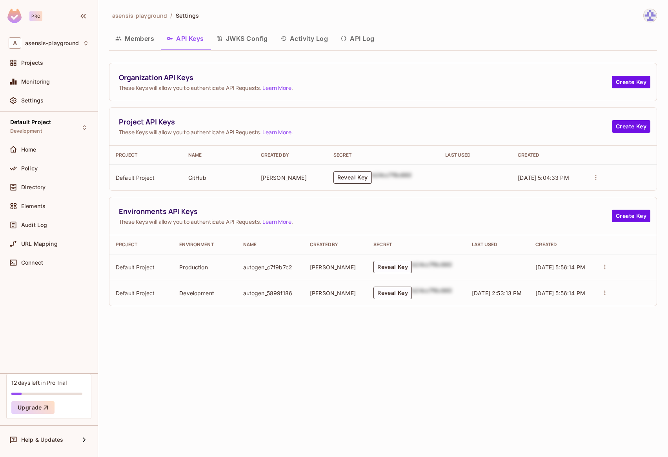
click at [120, 133] on span "These Keys will allow you to authenticate API Requests. Learn More ." at bounding box center [365, 131] width 493 height 7
click at [42, 183] on div "Directory" at bounding box center [49, 186] width 80 height 9
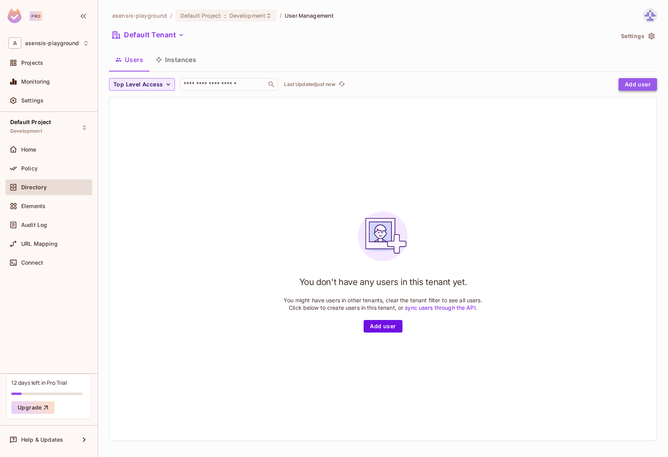
click at [635, 84] on button "Add user" at bounding box center [638, 84] width 38 height 13
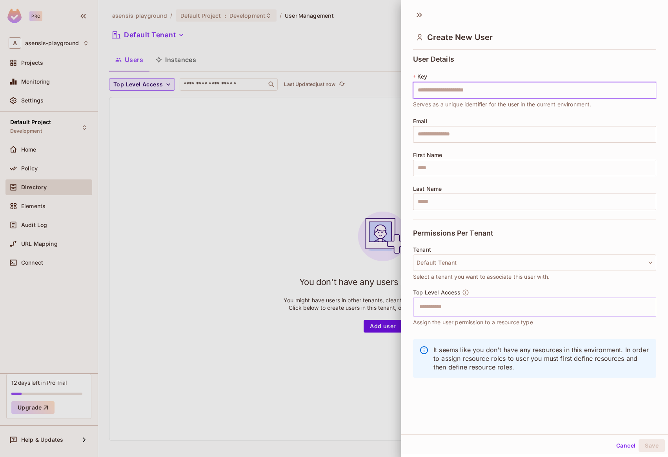
scroll to position [1, 0]
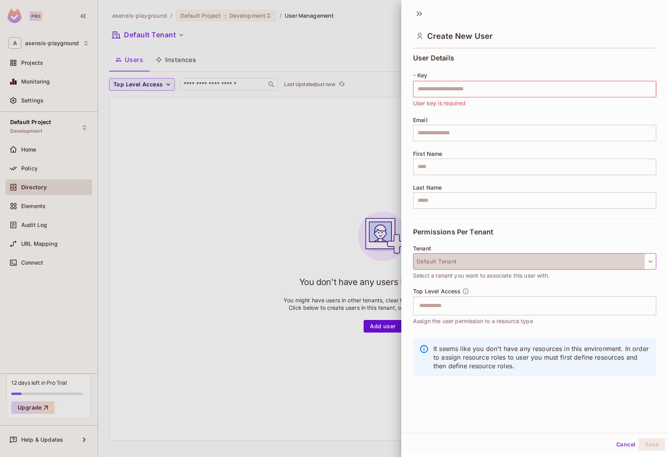
click at [476, 257] on button "Default Tenant" at bounding box center [534, 261] width 243 height 16
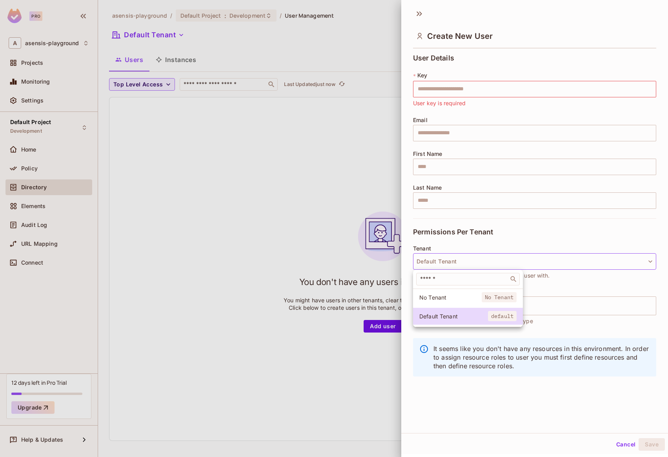
click at [454, 295] on span "No Tenant" at bounding box center [450, 297] width 62 height 7
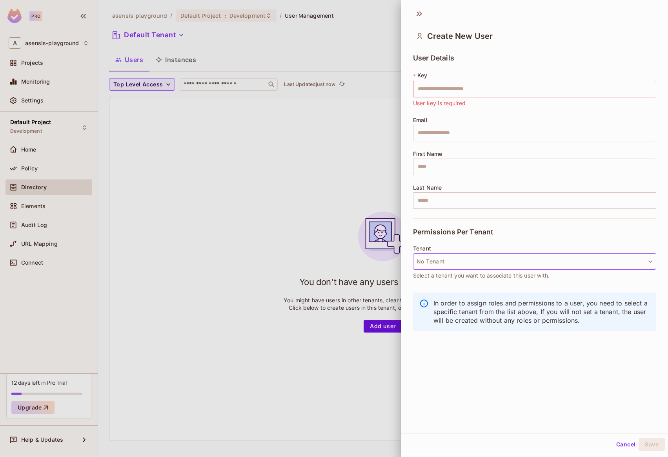
click at [456, 264] on button "No Tenant" at bounding box center [534, 261] width 243 height 16
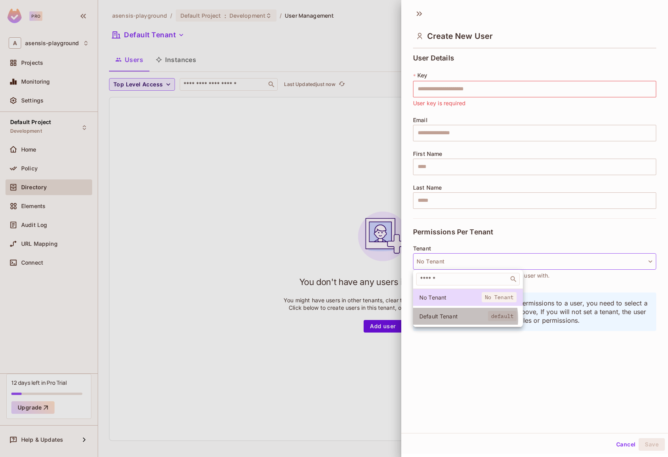
click at [453, 318] on span "Default Tenant" at bounding box center [453, 315] width 69 height 7
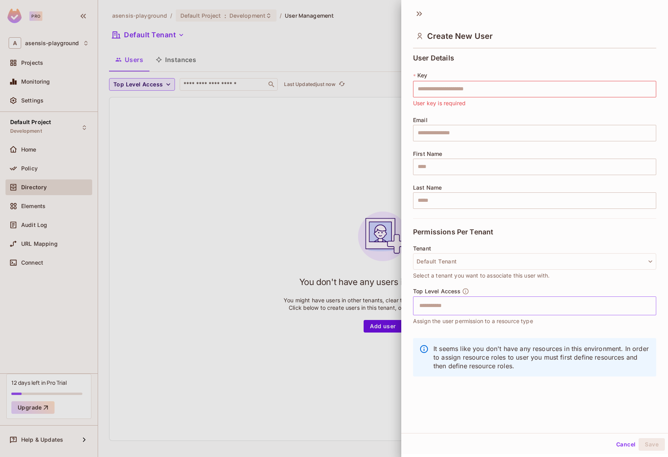
click at [481, 310] on input "text" at bounding box center [528, 306] width 226 height 16
click at [457, 275] on span "Select a tenant you want to associate this user with." at bounding box center [481, 275] width 137 height 9
drag, startPoint x: 608, startPoint y: 349, endPoint x: 458, endPoint y: 348, distance: 150.7
click at [458, 348] on p "It seems like you don't have any resources in this environment. In order to ass…" at bounding box center [542, 357] width 217 height 26
drag, startPoint x: 460, startPoint y: 357, endPoint x: 489, endPoint y: 355, distance: 28.7
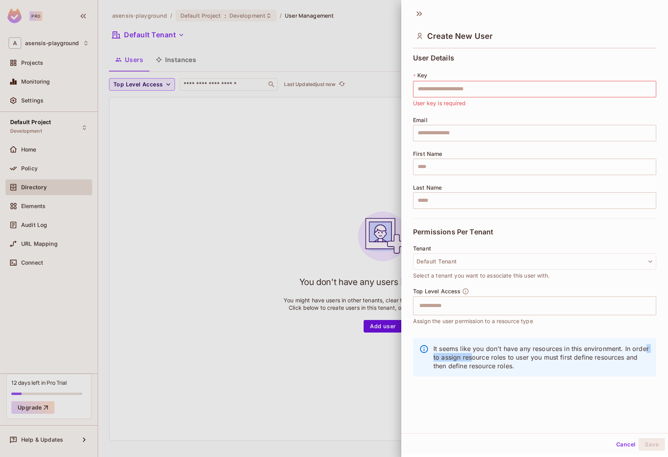
click at [490, 357] on p "It seems like you don't have any resources in this environment. In order to ass…" at bounding box center [542, 357] width 217 height 26
drag, startPoint x: 412, startPoint y: 324, endPoint x: 576, endPoint y: 322, distance: 164.4
click at [576, 322] on div "User Details * Key ​ User key is required Email ​ First Name ​ Last Name ​ Perm…" at bounding box center [534, 220] width 267 height 338
click at [625, 445] on button "Cancel" at bounding box center [626, 444] width 26 height 13
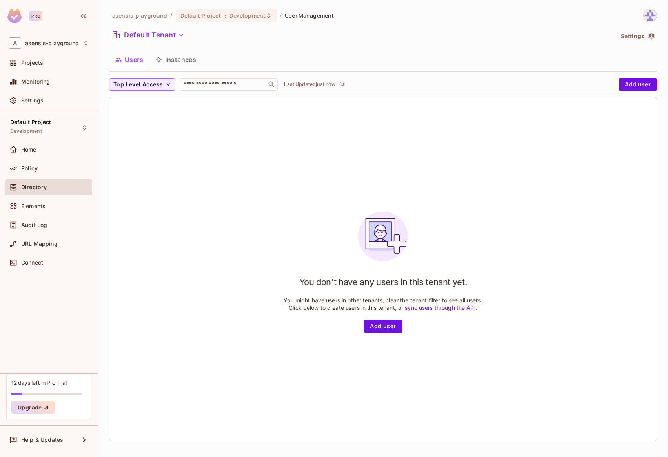
click at [191, 62] on button "Instances" at bounding box center [176, 60] width 53 height 20
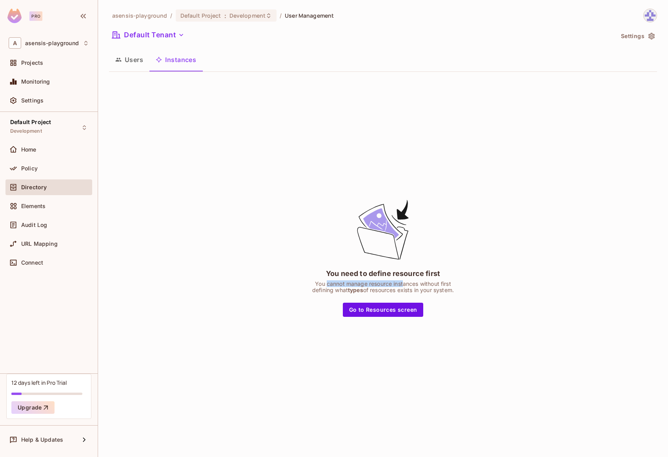
drag, startPoint x: 325, startPoint y: 285, endPoint x: 404, endPoint y: 285, distance: 78.5
click at [404, 285] on div "You cannot manage resource instances without first defining what types of resou…" at bounding box center [383, 287] width 142 height 13
drag, startPoint x: 452, startPoint y: 284, endPoint x: 372, endPoint y: 282, distance: 79.7
click at [372, 282] on div "You cannot manage resource instances without first defining what types of resou…" at bounding box center [383, 287] width 142 height 13
drag, startPoint x: 450, startPoint y: 291, endPoint x: 311, endPoint y: 290, distance: 139.3
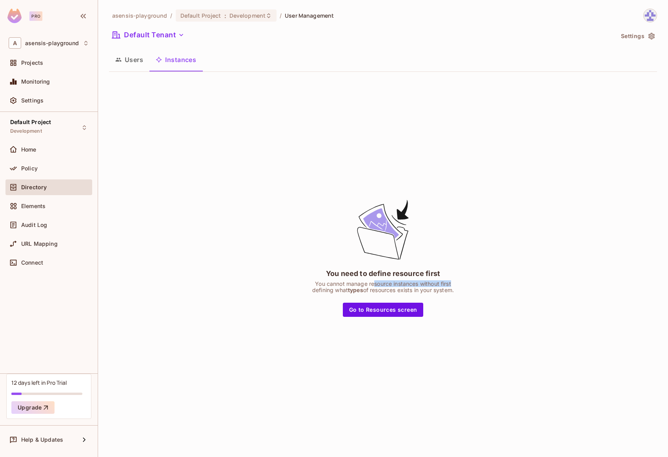
click at [311, 290] on div "You need to define resource first You cannot manage resource instances without …" at bounding box center [383, 257] width 196 height 119
click at [304, 264] on div "You need to define resource first You cannot manage resource instances without …" at bounding box center [383, 257] width 196 height 119
click at [130, 56] on button "Users" at bounding box center [129, 60] width 40 height 20
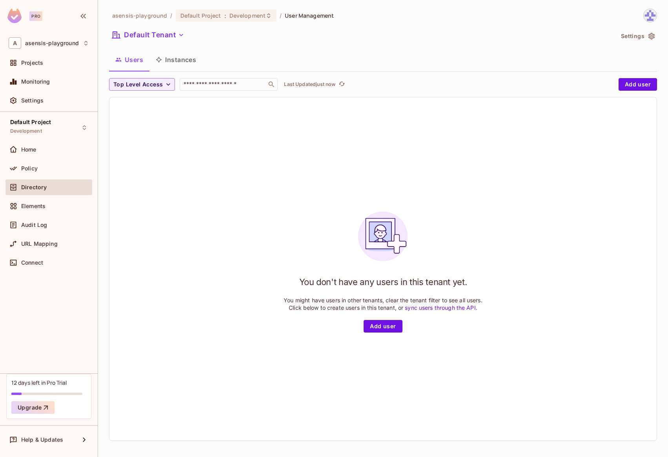
click at [649, 36] on icon "button" at bounding box center [652, 36] width 8 height 8
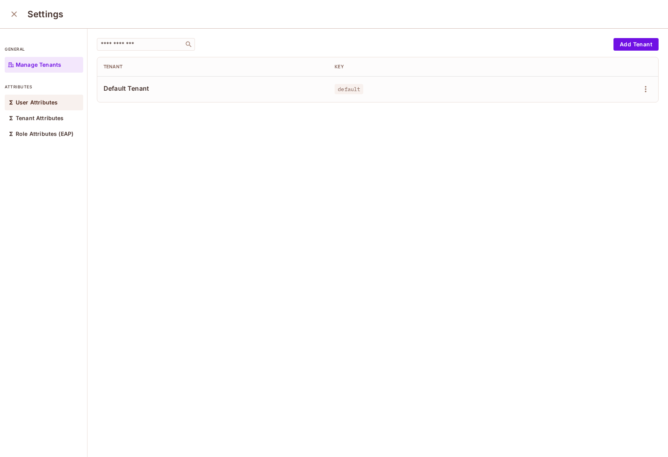
click at [42, 108] on div "User Attributes" at bounding box center [44, 103] width 78 height 16
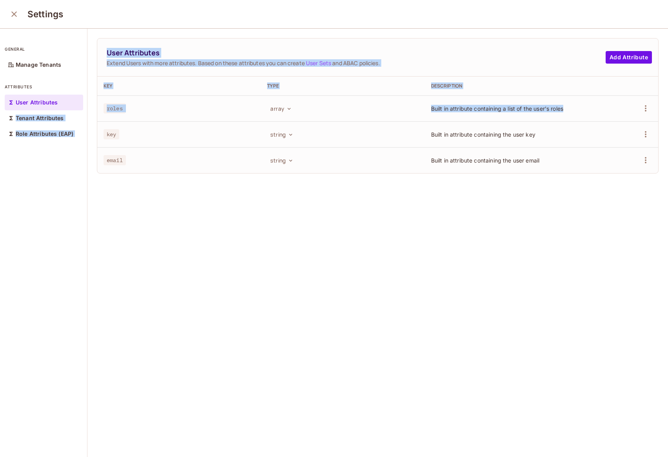
drag, startPoint x: 559, startPoint y: 109, endPoint x: 80, endPoint y: 108, distance: 478.7
click at [80, 108] on div "general Manage Tenants attributes User Attributes Tenant Attributes Role Attrib…" at bounding box center [334, 243] width 668 height 429
click at [135, 77] on th "Key" at bounding box center [179, 86] width 164 height 19
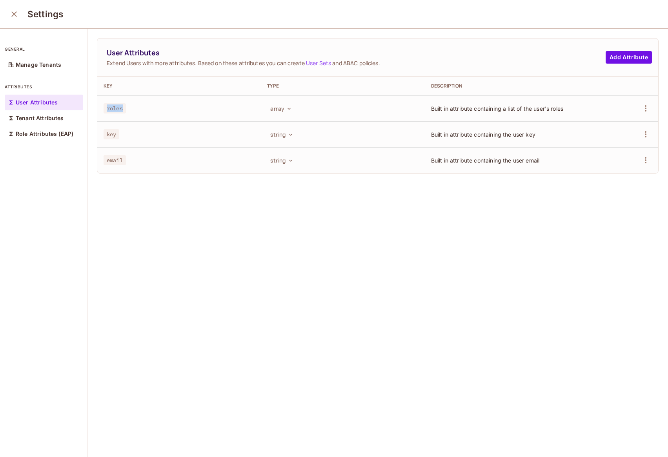
drag, startPoint x: 107, startPoint y: 109, endPoint x: 127, endPoint y: 110, distance: 19.6
click at [127, 110] on div "roles" at bounding box center [179, 108] width 151 height 8
drag, startPoint x: 106, startPoint y: 137, endPoint x: 120, endPoint y: 137, distance: 13.4
click at [119, 137] on span "key" at bounding box center [112, 134] width 16 height 10
click at [149, 135] on div "key" at bounding box center [179, 134] width 151 height 8
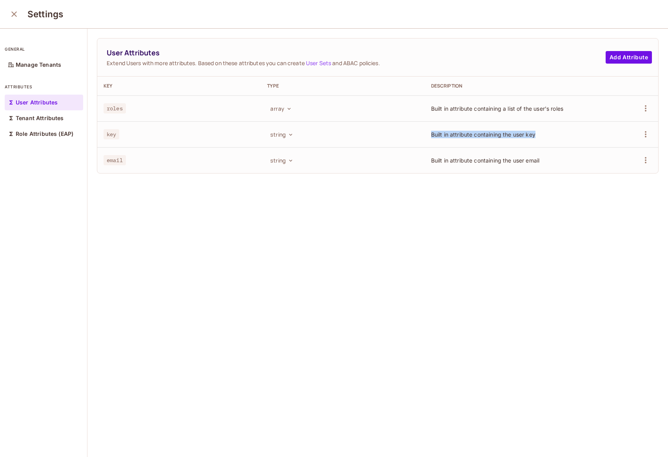
drag, startPoint x: 419, startPoint y: 136, endPoint x: 536, endPoint y: 134, distance: 117.3
click at [536, 134] on td "Built in attribute containing the user key" at bounding box center [507, 134] width 164 height 26
drag, startPoint x: 477, startPoint y: 164, endPoint x: 458, endPoint y: 163, distance: 18.9
click at [476, 164] on td "Built in attribute containing the user email" at bounding box center [507, 160] width 164 height 26
click at [34, 120] on p "Tenant Attributes" at bounding box center [40, 118] width 48 height 6
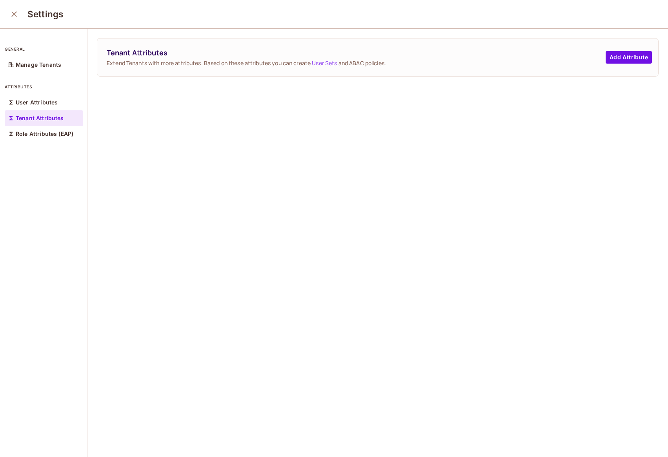
drag, startPoint x: 108, startPoint y: 65, endPoint x: 137, endPoint y: 66, distance: 28.7
click at [137, 66] on span "Extend Tenants with more attributes. Based on these attributes you can create U…" at bounding box center [356, 62] width 499 height 7
drag, startPoint x: 131, startPoint y: 64, endPoint x: 120, endPoint y: 63, distance: 11.0
click at [131, 64] on span "Extend Tenants with more attributes. Based on these attributes you can create U…" at bounding box center [356, 62] width 499 height 7
drag, startPoint x: 100, startPoint y: 64, endPoint x: 212, endPoint y: 60, distance: 111.9
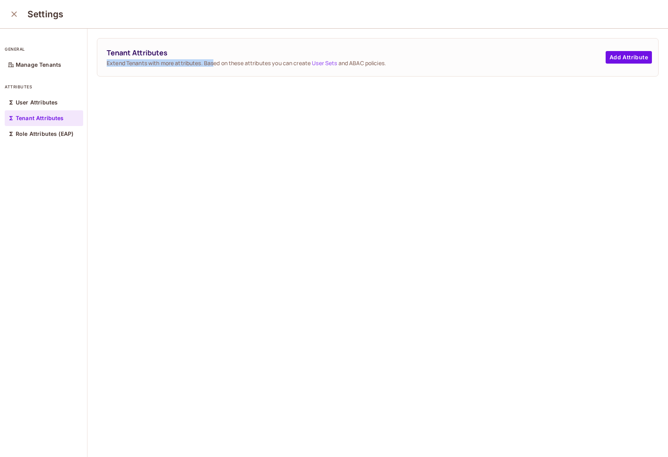
click at [213, 59] on div "Tenant Attributes Extend Tenants with more attributes. Based on these attribute…" at bounding box center [377, 57] width 561 height 38
drag, startPoint x: 225, startPoint y: 62, endPoint x: 388, endPoint y: 64, distance: 163.2
click at [375, 63] on span "Extend Tenants with more attributes. Based on these attributes you can create U…" at bounding box center [356, 62] width 499 height 7
drag, startPoint x: 396, startPoint y: 64, endPoint x: 401, endPoint y: 63, distance: 5.5
click at [396, 64] on span "Extend Tenants with more attributes. Based on these attributes you can create U…" at bounding box center [356, 62] width 499 height 7
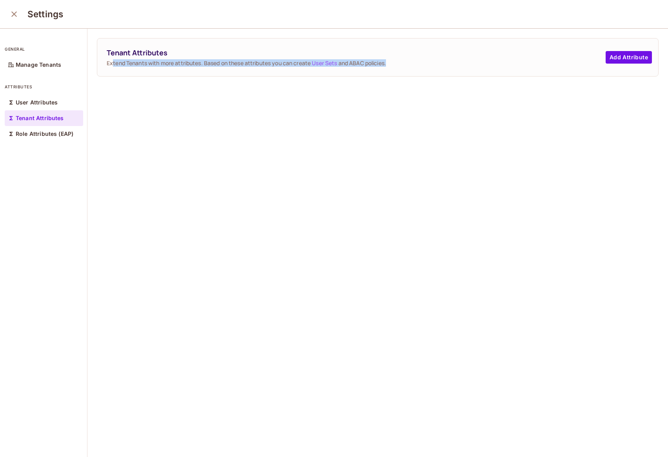
drag, startPoint x: 393, startPoint y: 61, endPoint x: 112, endPoint y: 65, distance: 281.4
click at [112, 65] on span "Extend Tenants with more attributes. Based on these attributes you can create U…" at bounding box center [356, 62] width 499 height 7
click at [230, 65] on span "Extend Tenants with more attributes. Based on these attributes you can create U…" at bounding box center [356, 62] width 499 height 7
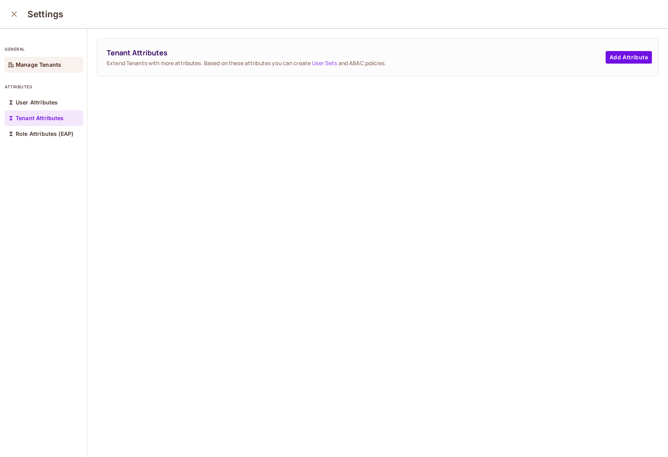
click at [44, 65] on p "Manage Tenants" at bounding box center [39, 65] width 46 height 6
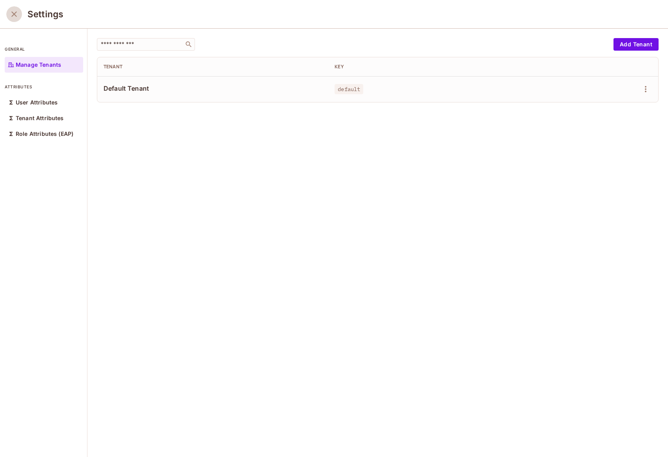
click at [14, 12] on icon "close" at bounding box center [13, 13] width 9 height 9
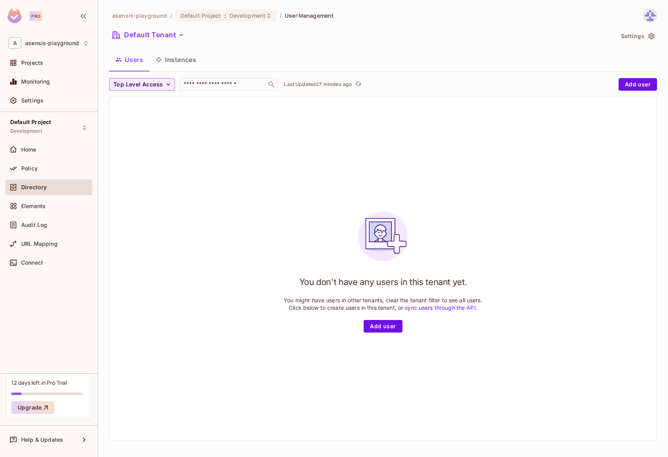
click at [277, 138] on div "You don't have any users in this tenant yet. You might have users in other tena…" at bounding box center [382, 268] width 547 height 343
click at [41, 170] on div "Policy" at bounding box center [55, 168] width 68 height 6
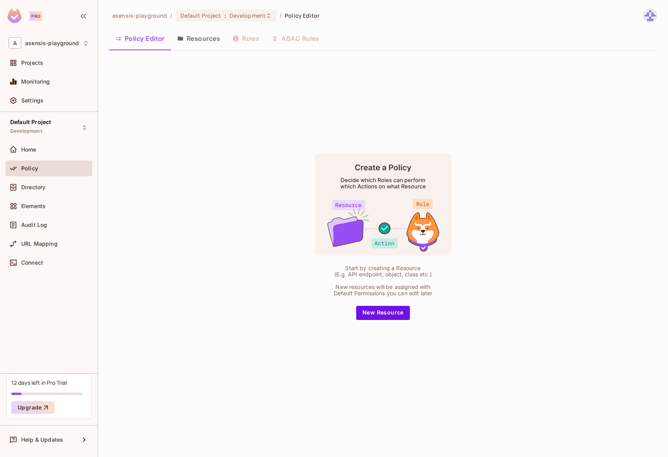
click at [246, 38] on div "Policy Editor Resources Roles ABAC Rules" at bounding box center [383, 39] width 548 height 20
drag, startPoint x: 344, startPoint y: 268, endPoint x: 421, endPoint y: 301, distance: 84.4
click at [421, 301] on div "Start by creating a Resource (E.g. API endpoint, object, class etc.) New resour…" at bounding box center [383, 236] width 196 height 167
click at [405, 293] on div "New resources will be assigned with Default Permissions you can edit later" at bounding box center [383, 290] width 106 height 13
click at [398, 288] on div "New resources will be assigned with Default Permissions you can edit later" at bounding box center [383, 290] width 106 height 13
